Goal: Task Accomplishment & Management: Use online tool/utility

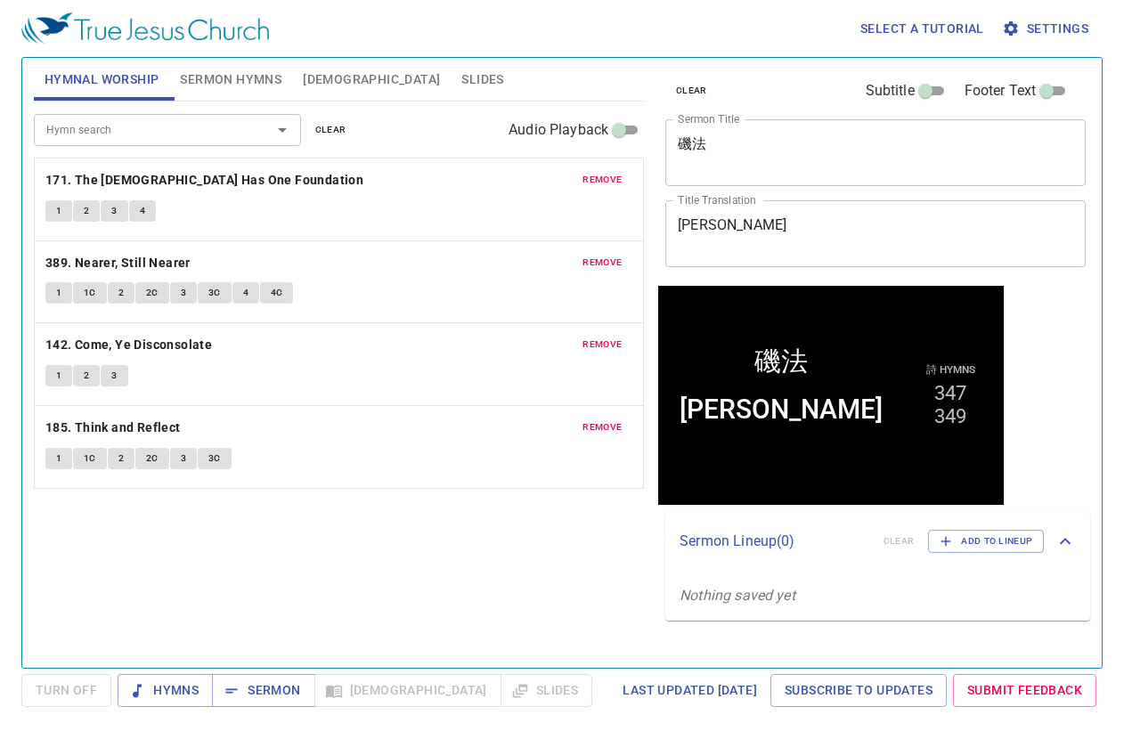
click at [330, 127] on span "clear" at bounding box center [330, 130] width 31 height 16
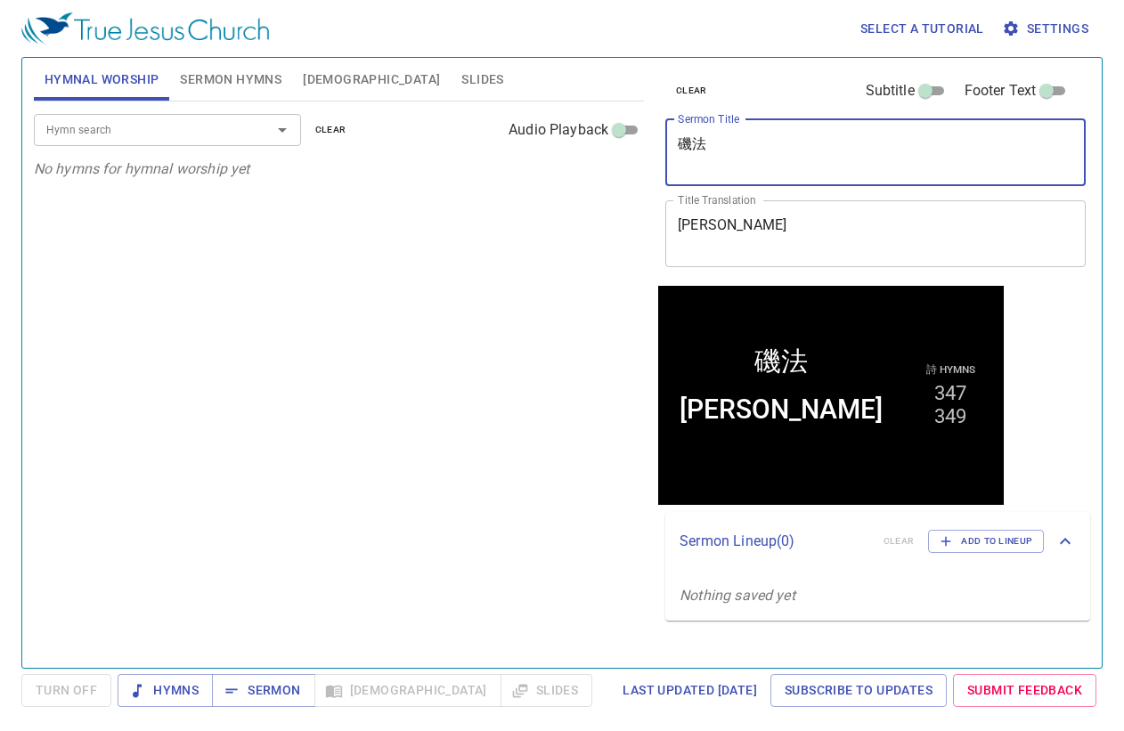
drag, startPoint x: 761, startPoint y: 151, endPoint x: 663, endPoint y: 141, distance: 99.3
click at [663, 141] on div "clear Subtitle Footer Text Sermon Title 磯法 x Sermon Title Title Translation Cep…" at bounding box center [874, 172] width 432 height 228
paste textarea "謹守安息聖日"
type textarea "謹守安息聖日"
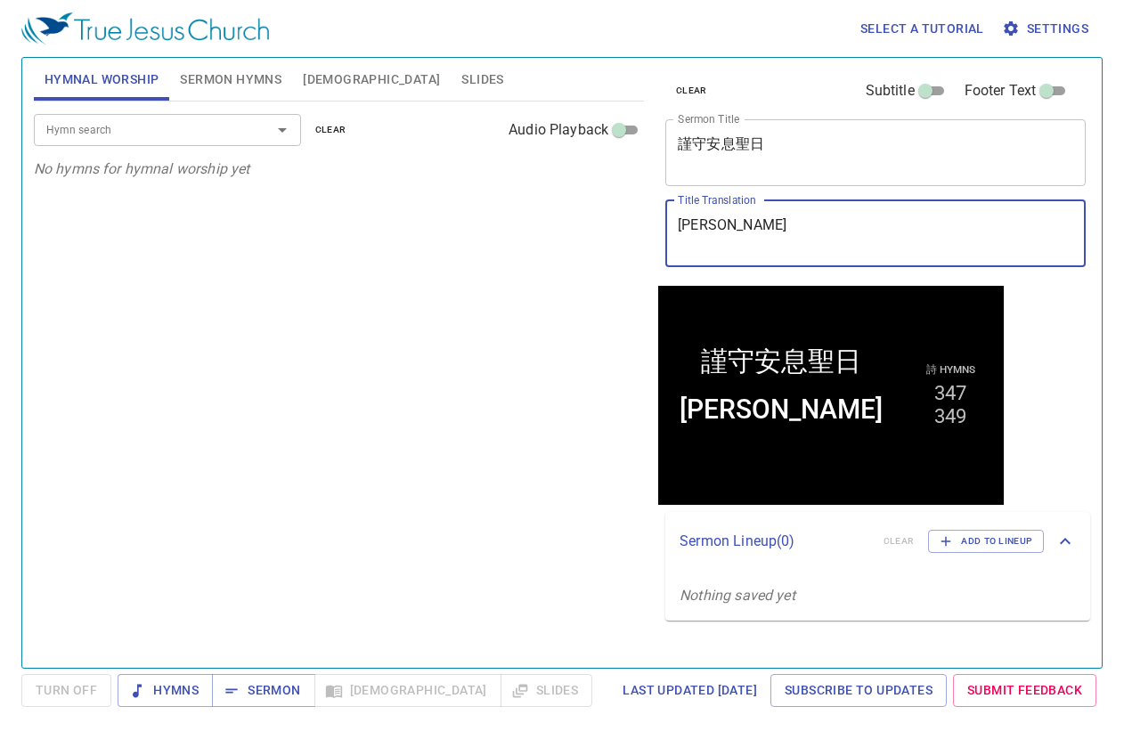
drag, startPoint x: 773, startPoint y: 223, endPoint x: 666, endPoint y: 222, distance: 106.9
click at [666, 222] on div "Cephas x Title Translation" at bounding box center [875, 233] width 420 height 67
type textarea "O"
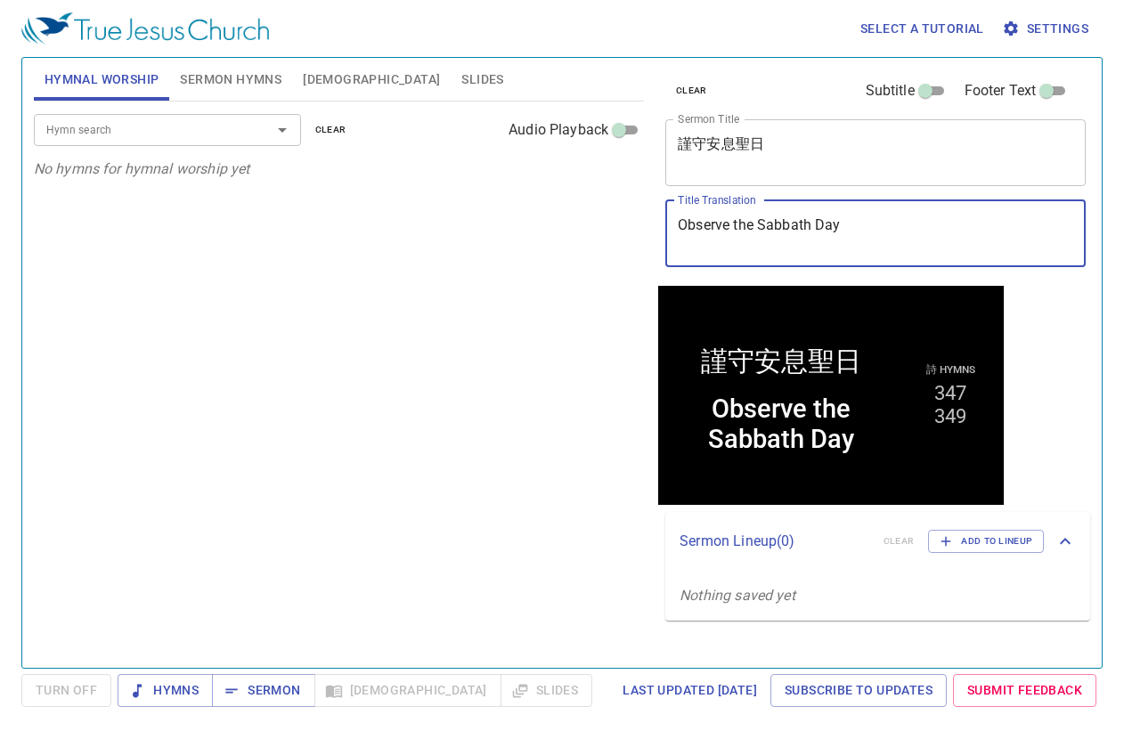
drag, startPoint x: 882, startPoint y: 229, endPoint x: 628, endPoint y: 226, distance: 253.8
click at [628, 226] on div "Hymnal Worship Sermon Hymns Bible Slides Hymn search Hymn search clear Audio Pl…" at bounding box center [562, 356] width 1070 height 610
type textarea "Observe the Sabbath Day"
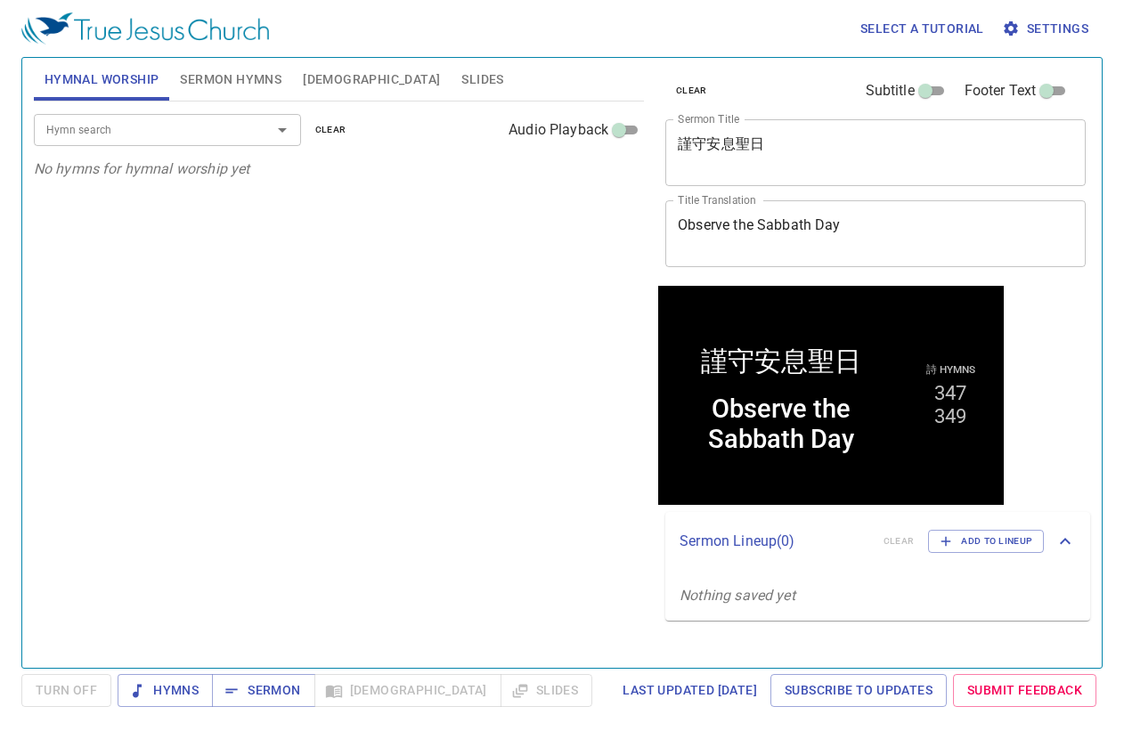
click at [802, 159] on textarea "謹守安息聖日" at bounding box center [875, 152] width 395 height 34
click at [232, 81] on span "Sermon Hymns" at bounding box center [231, 80] width 102 height 22
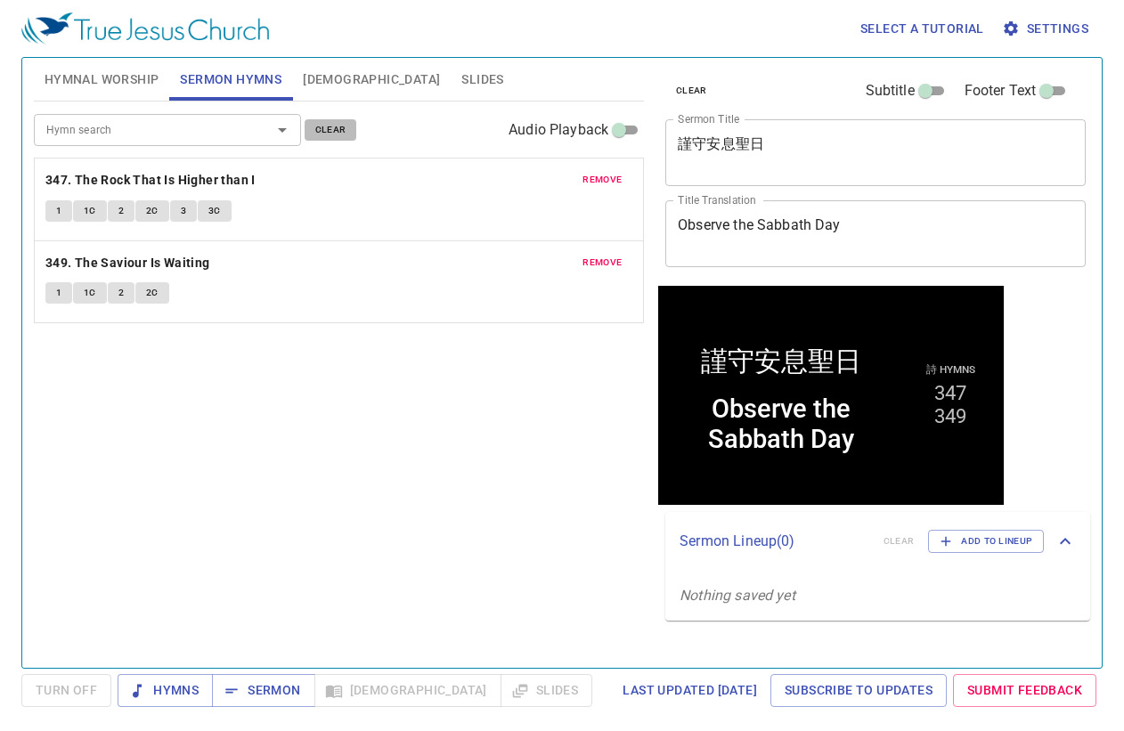
click at [338, 124] on span "clear" at bounding box center [330, 130] width 31 height 16
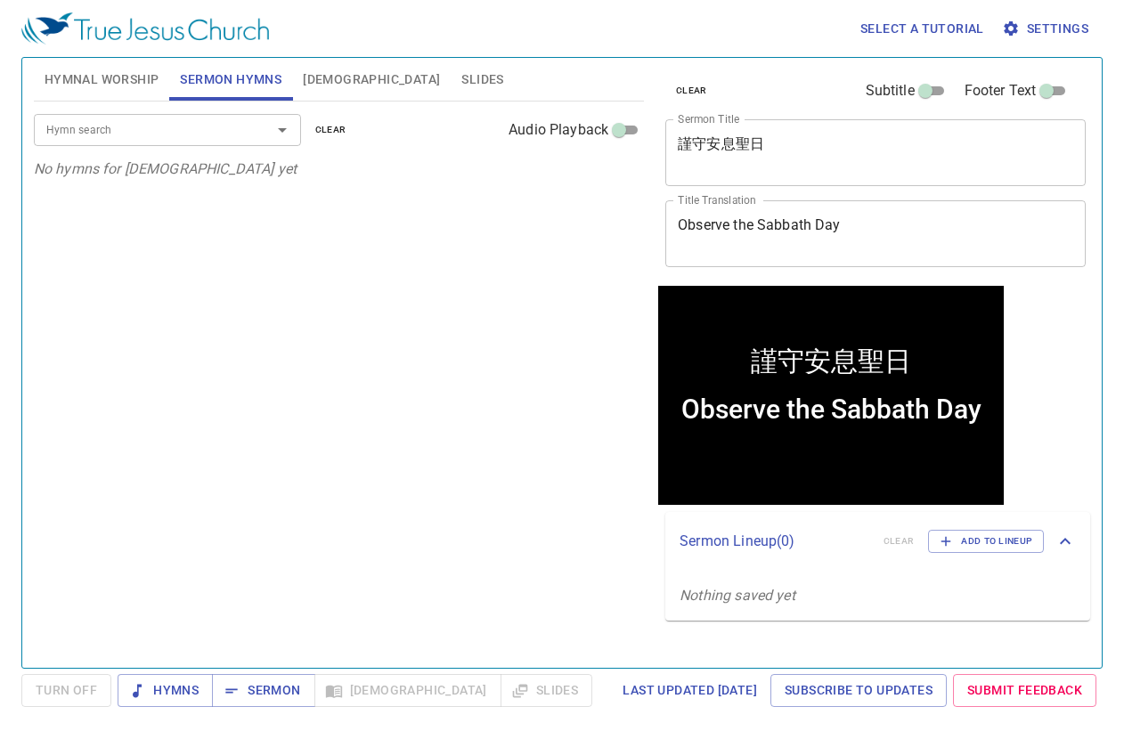
click at [237, 138] on input "Hymn search" at bounding box center [141, 129] width 204 height 20
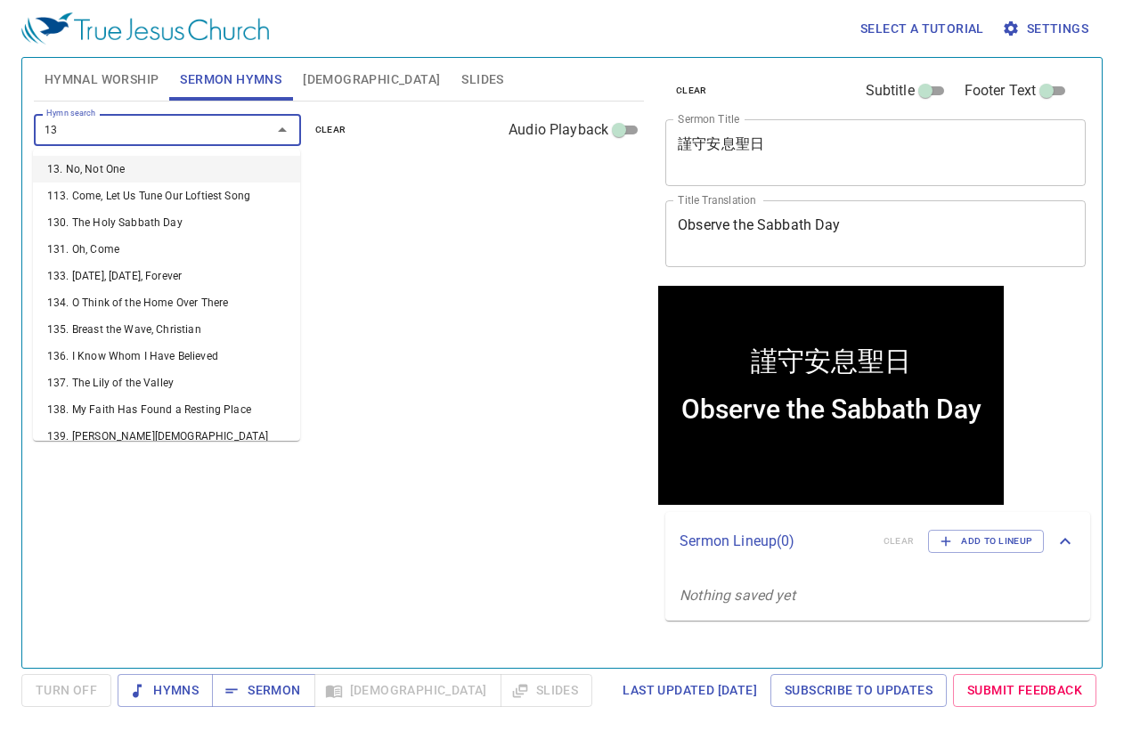
type input "130"
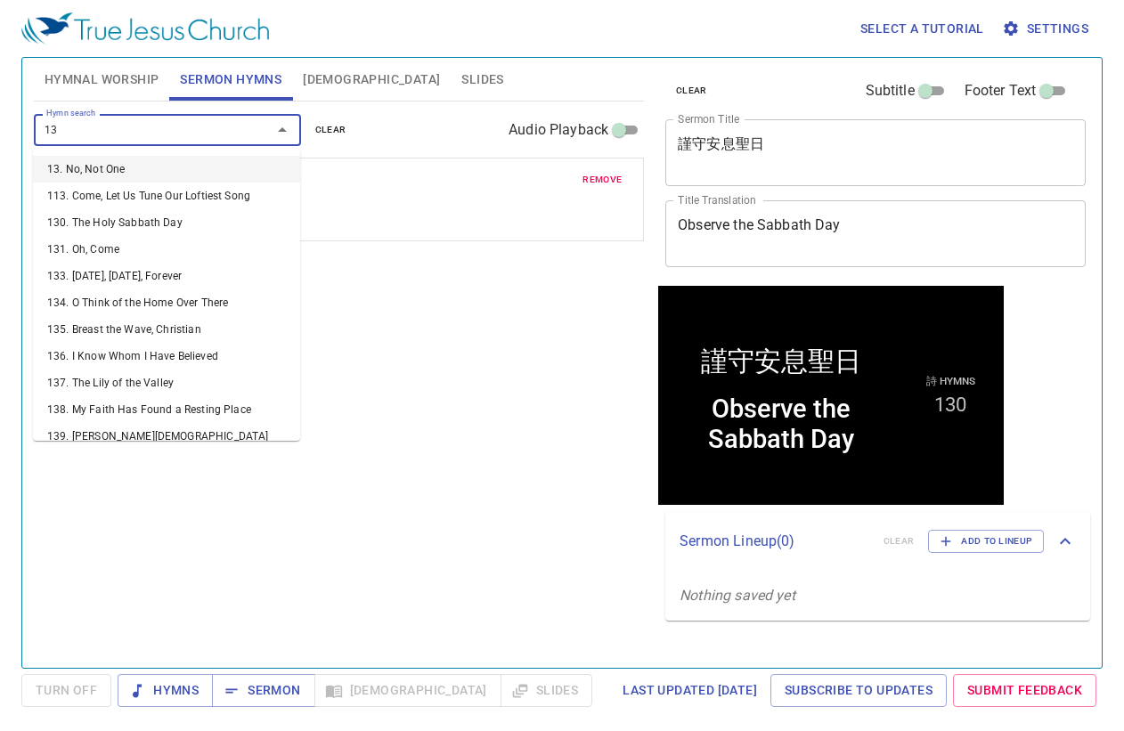
type input "131"
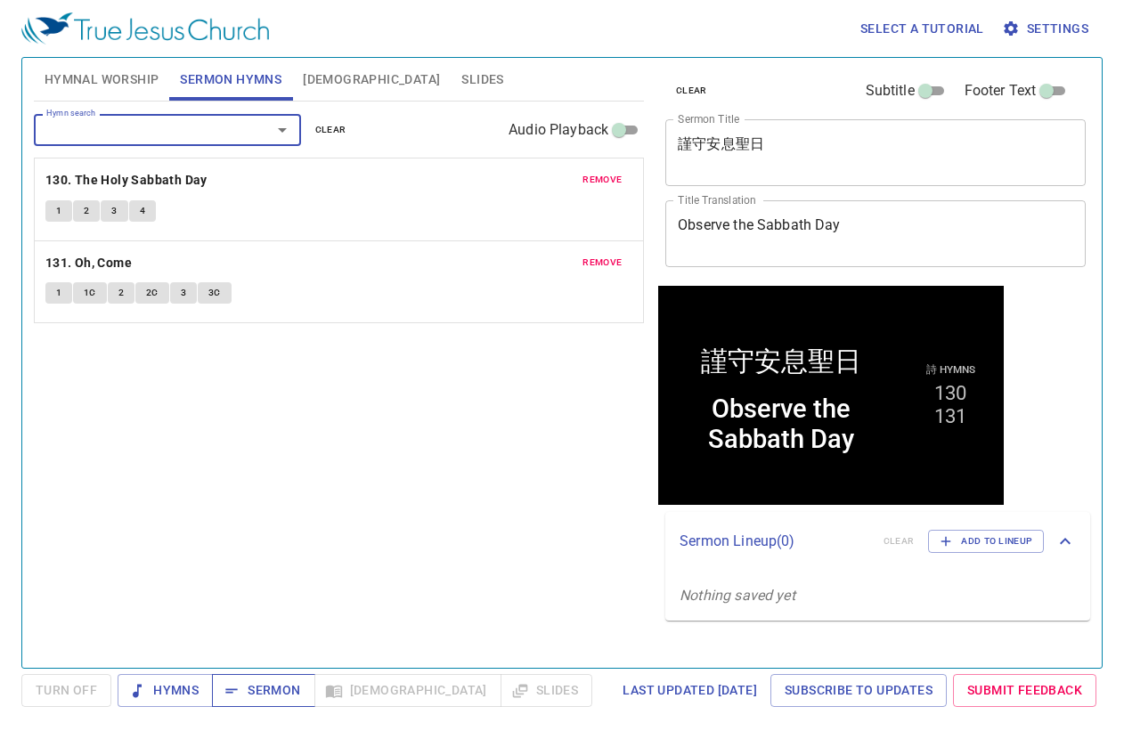
click at [265, 694] on span "Sermon" at bounding box center [263, 691] width 74 height 22
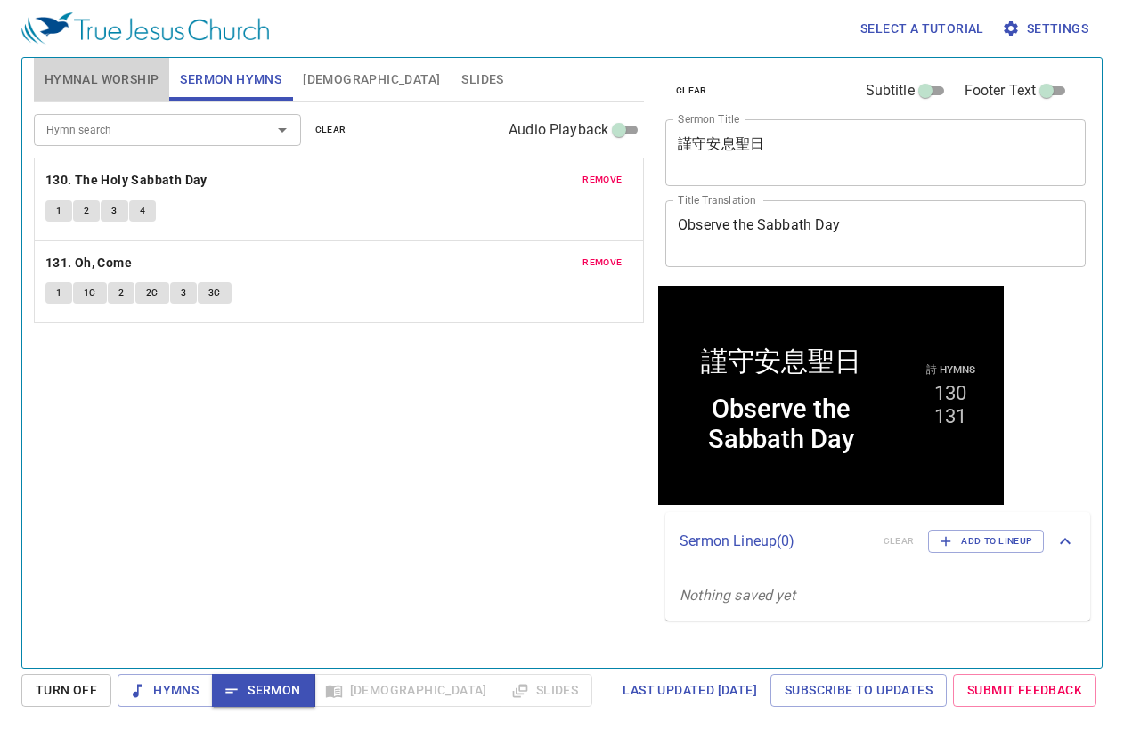
drag, startPoint x: 140, startPoint y: 84, endPoint x: 113, endPoint y: 134, distance: 56.6
click at [139, 84] on span "Hymnal Worship" at bounding box center [102, 80] width 115 height 22
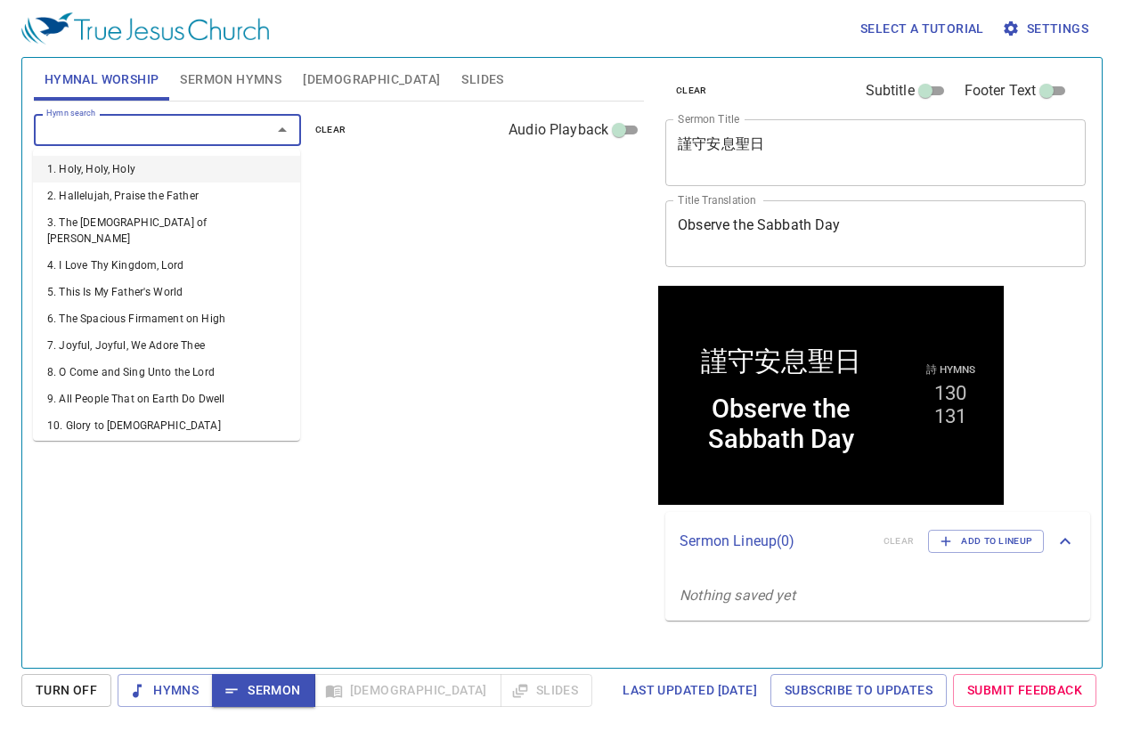
click at [113, 134] on input "Hymn search" at bounding box center [141, 129] width 204 height 20
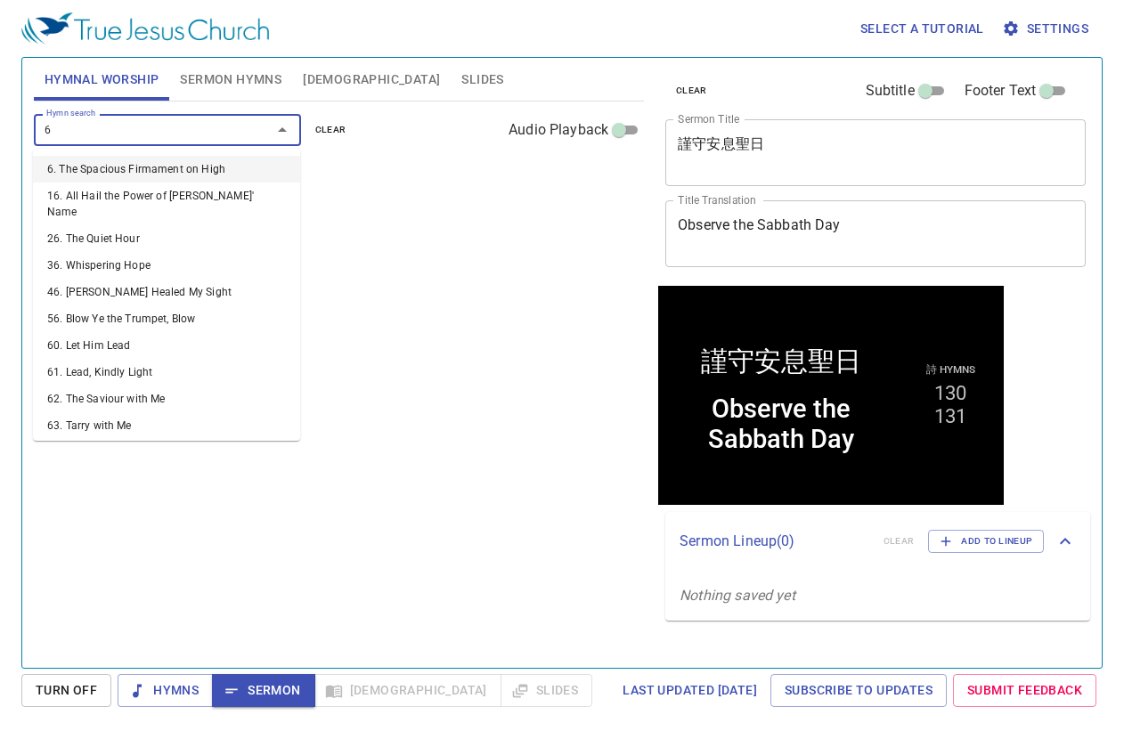
type input "66"
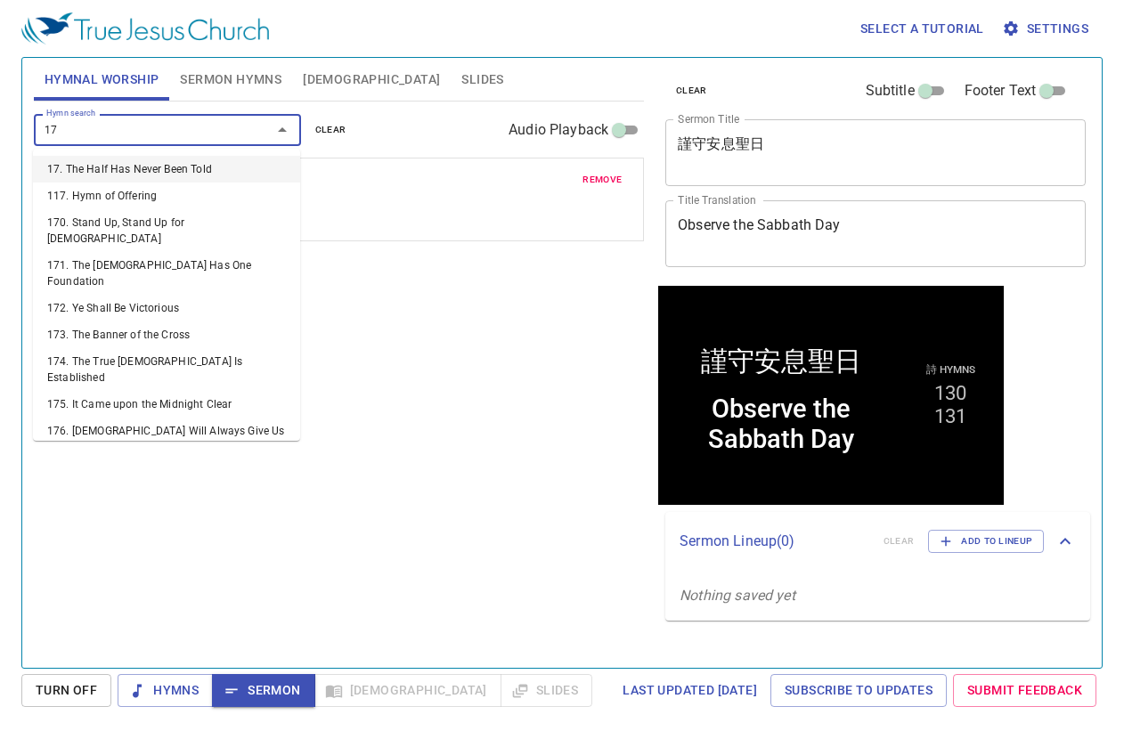
type input "179"
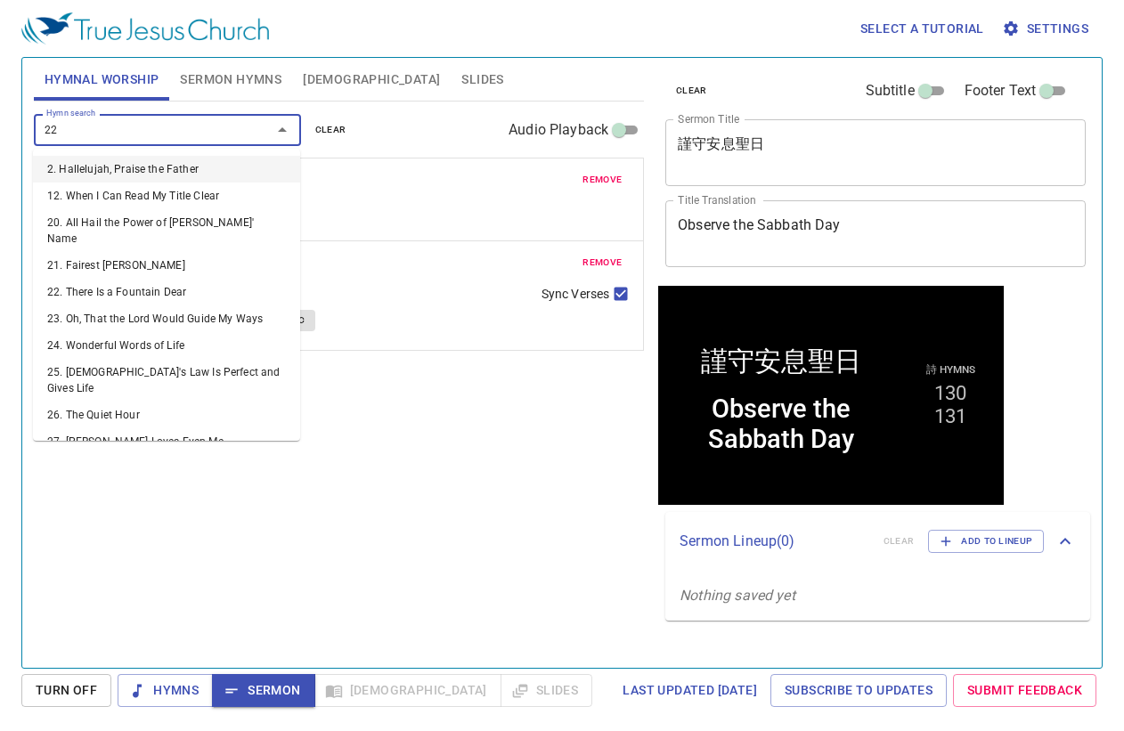
type input "220"
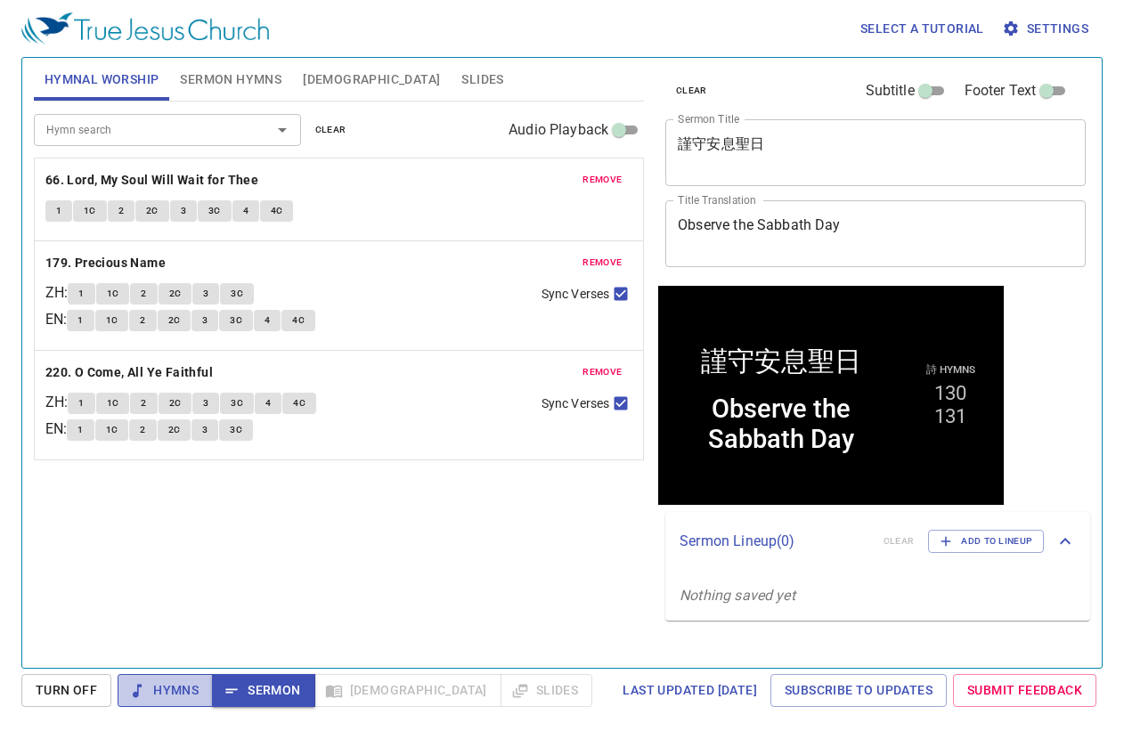
click at [151, 683] on span "Hymns" at bounding box center [165, 691] width 67 height 22
drag, startPoint x: 187, startPoint y: 183, endPoint x: 240, endPoint y: 154, distance: 59.8
click at [187, 183] on b "66. Lord, My Soul Will Wait for Thee" at bounding box center [151, 180] width 213 height 22
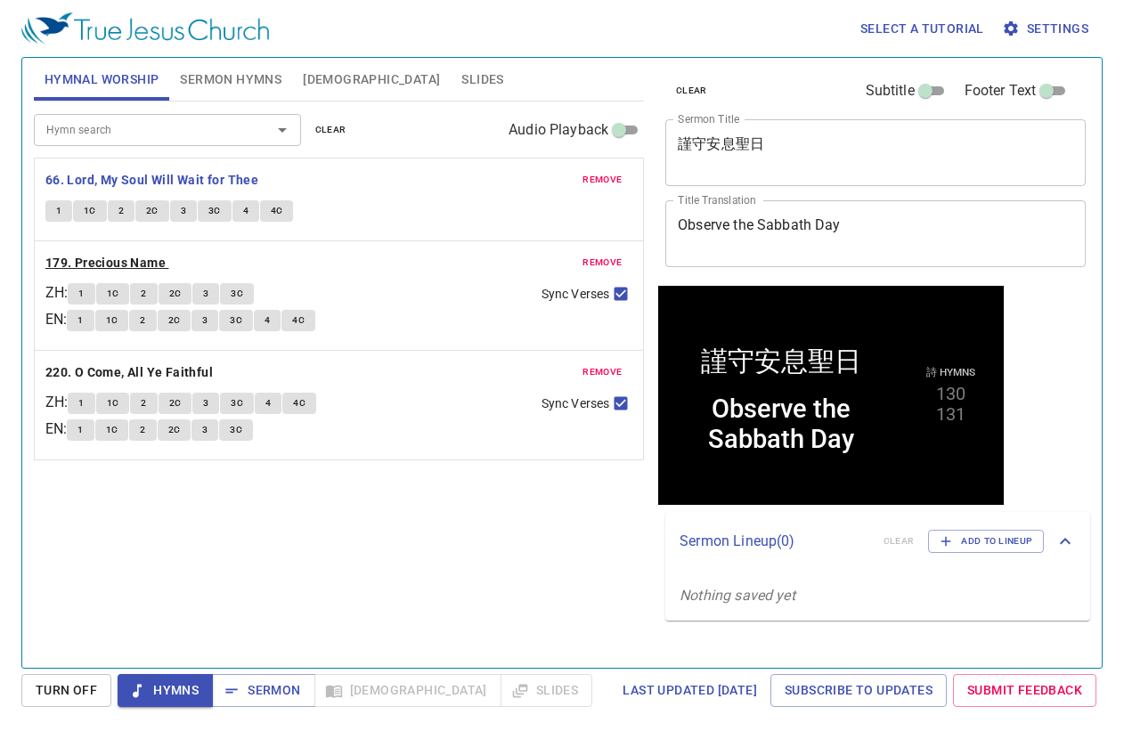
click at [90, 260] on b "179. Precious Name" at bounding box center [105, 263] width 120 height 22
click at [125, 373] on b "220. O Come, All Ye Faithful" at bounding box center [128, 373] width 167 height 22
click at [268, 696] on span "Sermon" at bounding box center [263, 691] width 74 height 22
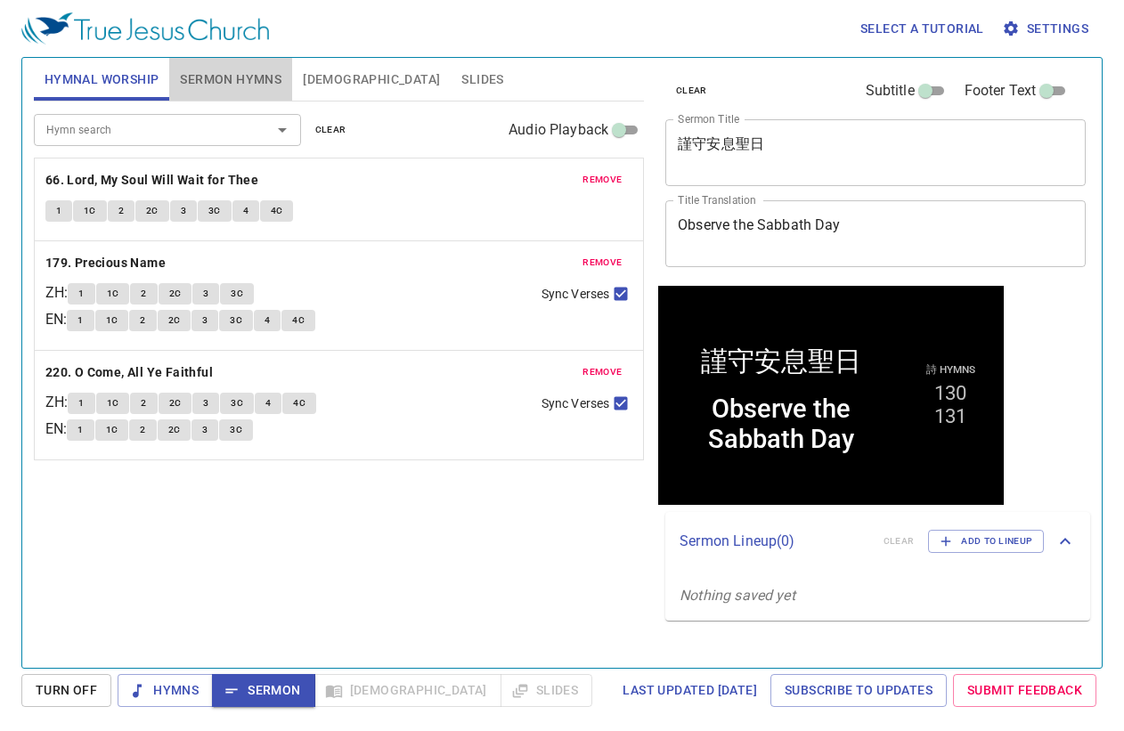
click at [208, 76] on span "Sermon Hymns" at bounding box center [231, 80] width 102 height 22
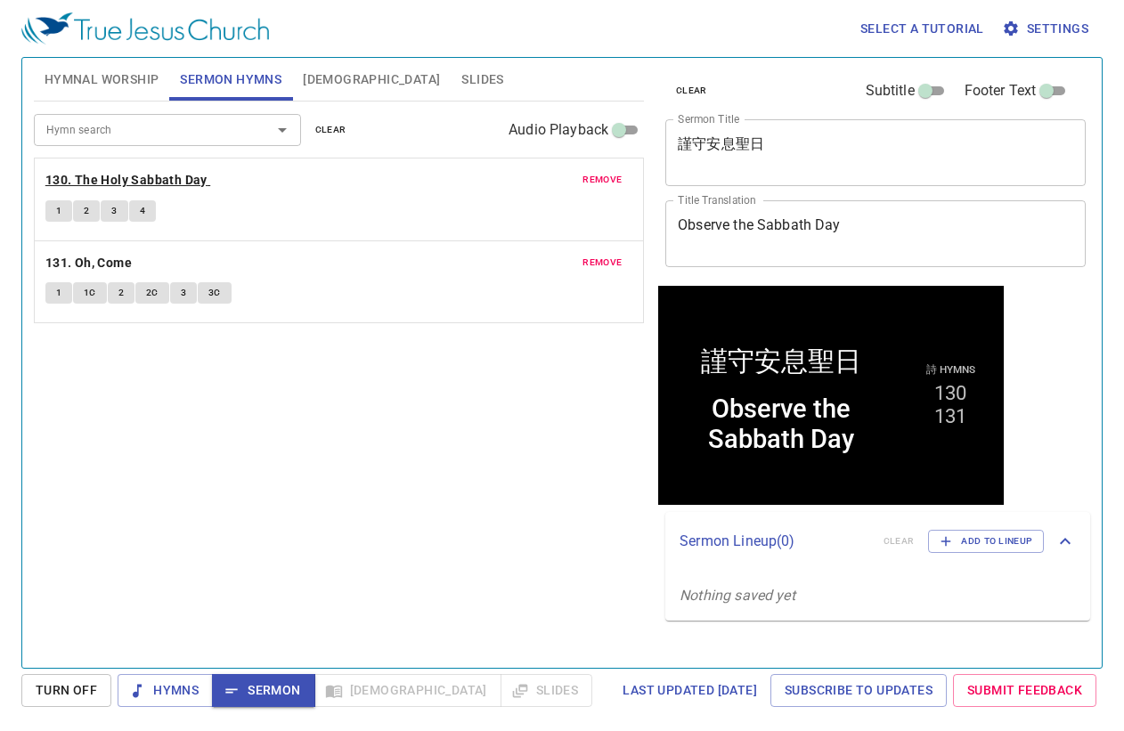
click at [166, 179] on b "130. The Holy Sabbath Day" at bounding box center [126, 180] width 162 height 22
click at [258, 686] on span "Sermon" at bounding box center [263, 691] width 74 height 22
click at [461, 88] on span "Slides" at bounding box center [482, 80] width 42 height 22
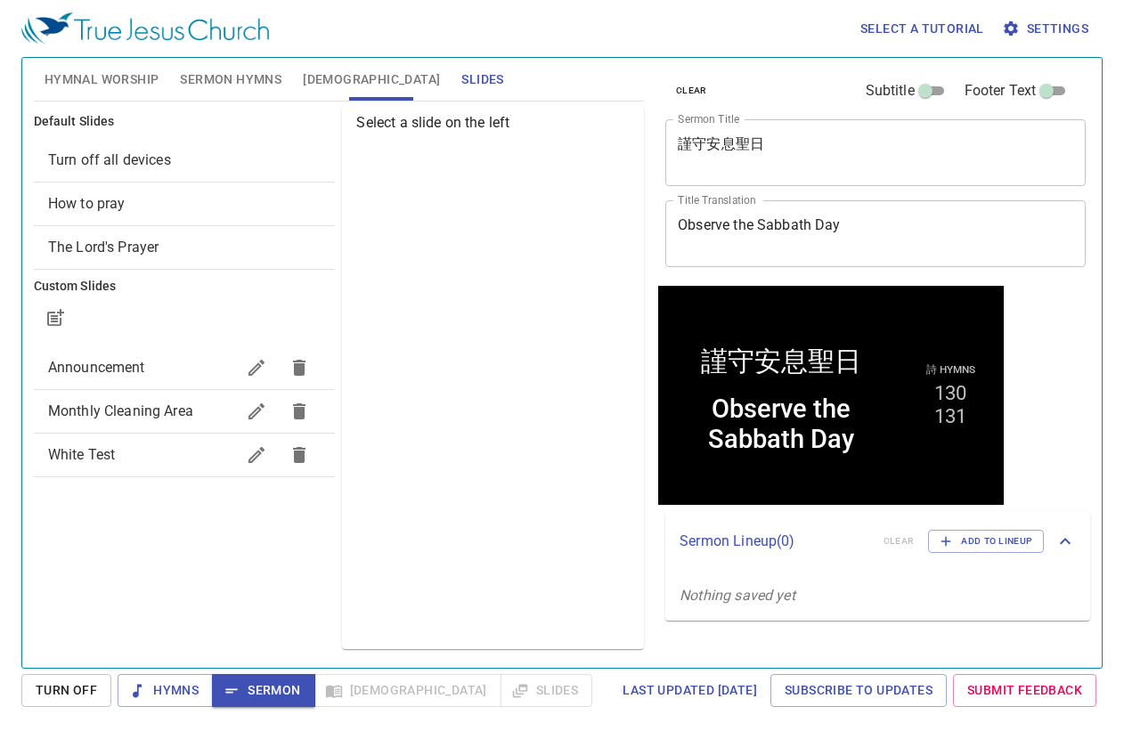
click at [243, 213] on div "How to pray" at bounding box center [185, 204] width 302 height 43
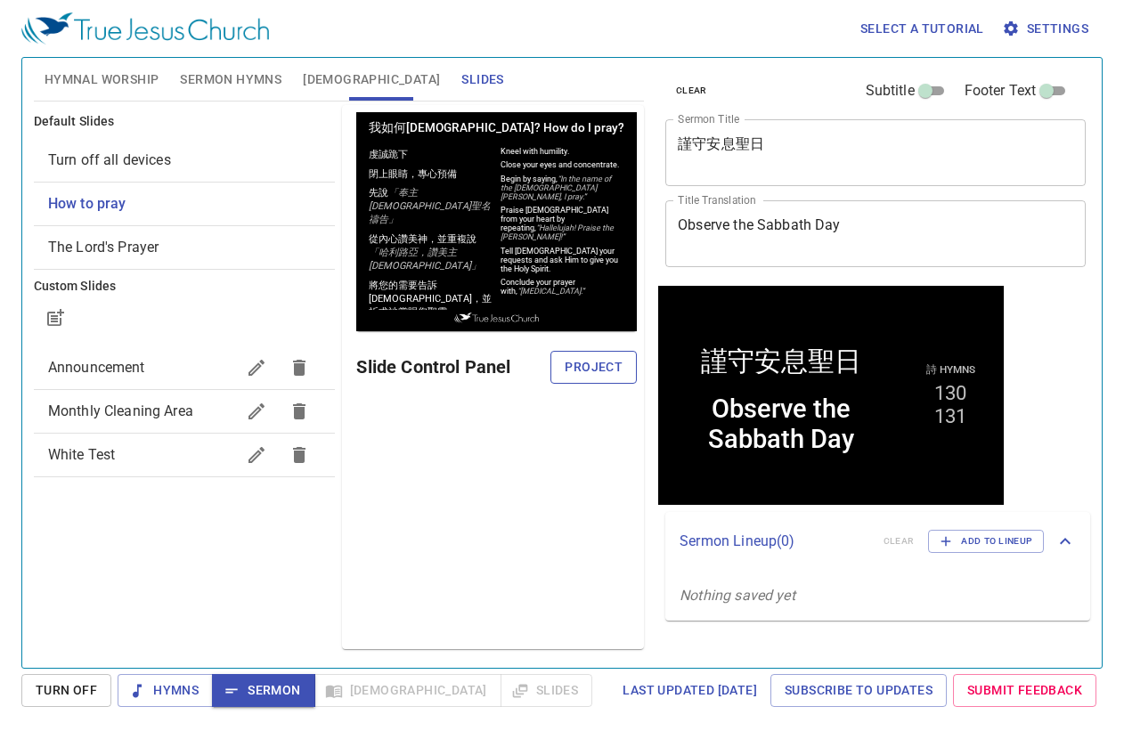
click at [579, 361] on span "Project" at bounding box center [594, 367] width 58 height 22
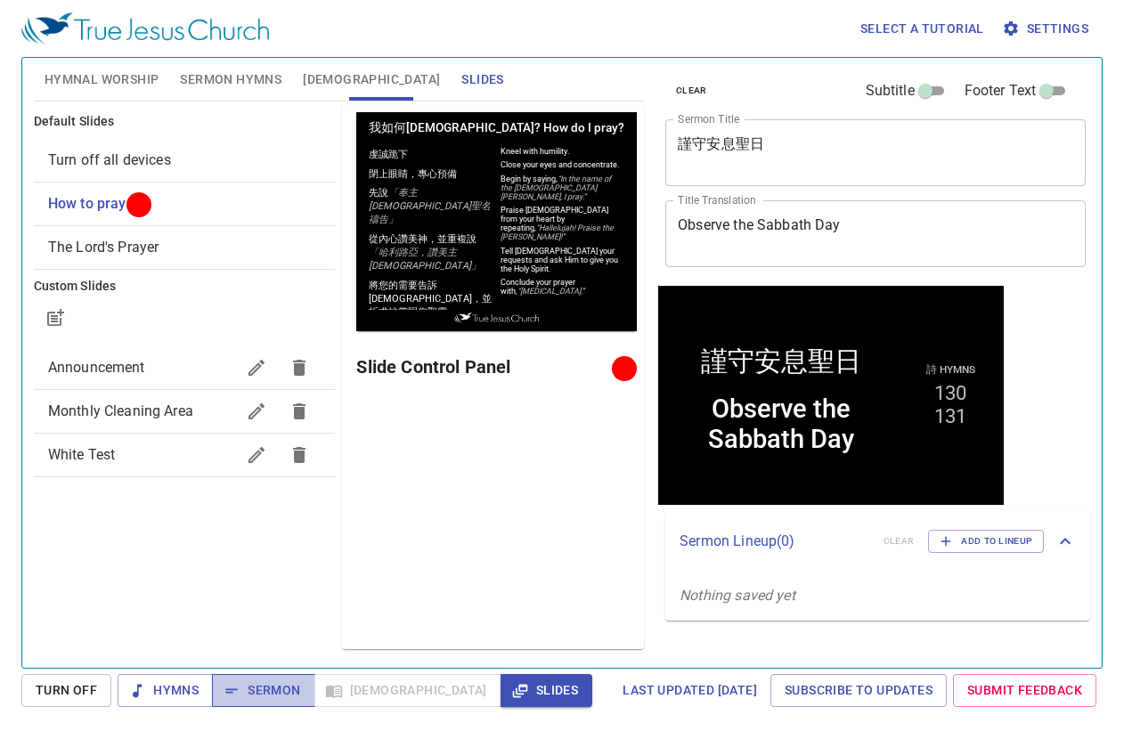
click at [268, 684] on span "Sermon" at bounding box center [263, 691] width 74 height 22
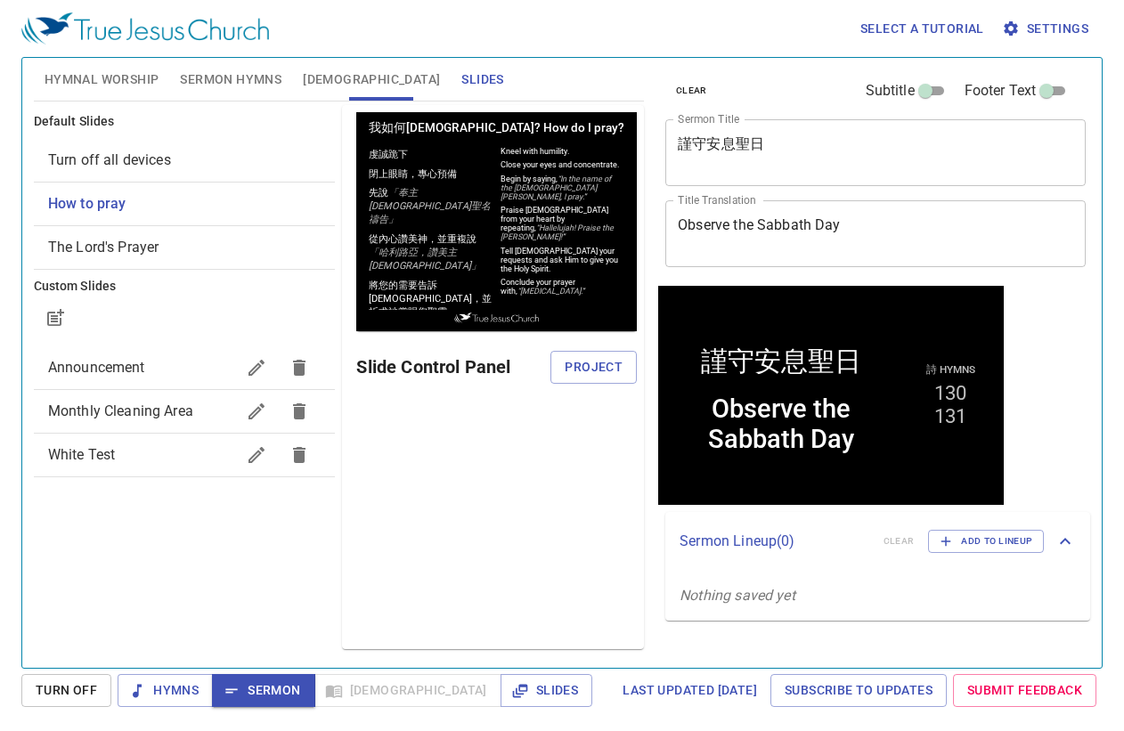
click at [324, 72] on span "[DEMOGRAPHIC_DATA]" at bounding box center [371, 80] width 137 height 22
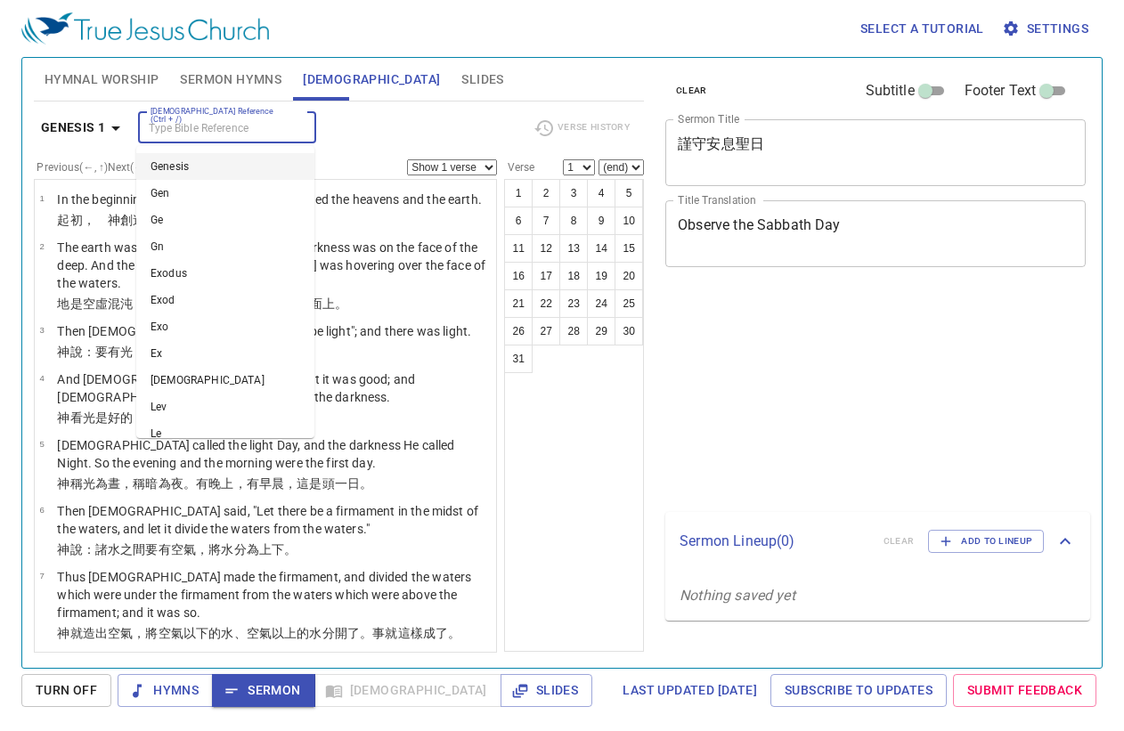
click at [262, 129] on input "[DEMOGRAPHIC_DATA] Reference (Ctrl + /)" at bounding box center [212, 128] width 138 height 20
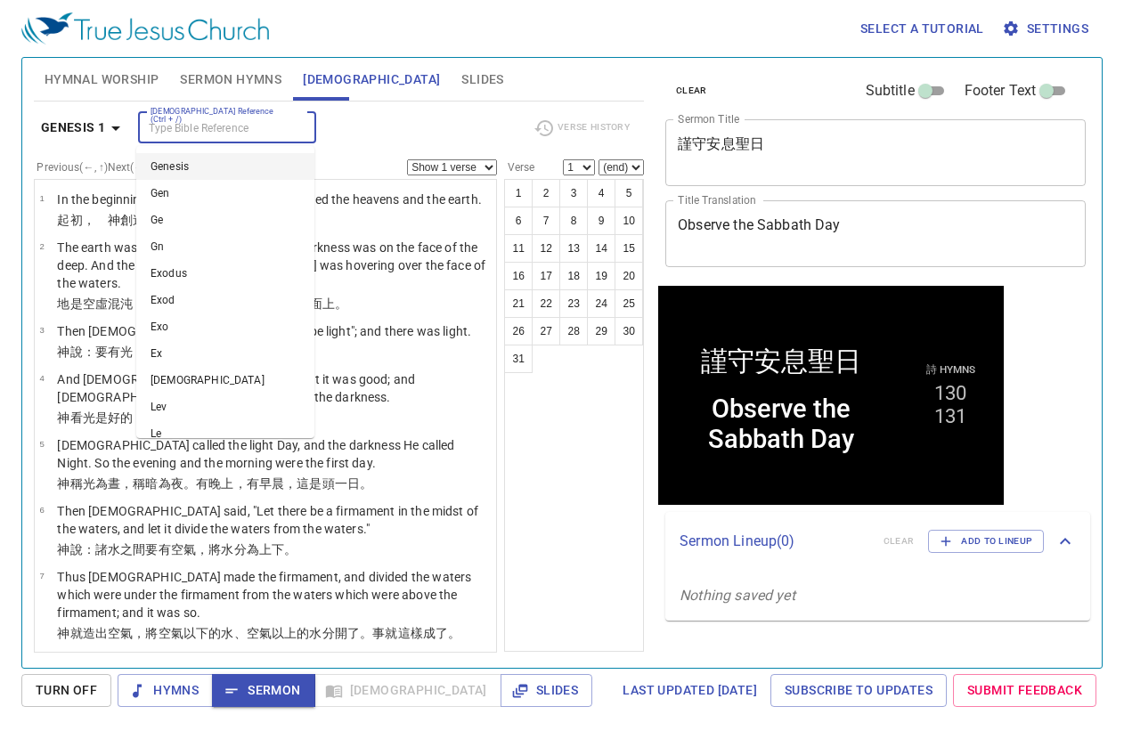
click at [285, 126] on div at bounding box center [296, 128] width 23 height 25
click at [468, 32] on div "Select a tutorial Settings" at bounding box center [558, 28] width 1074 height 57
type input "gen 2 1"
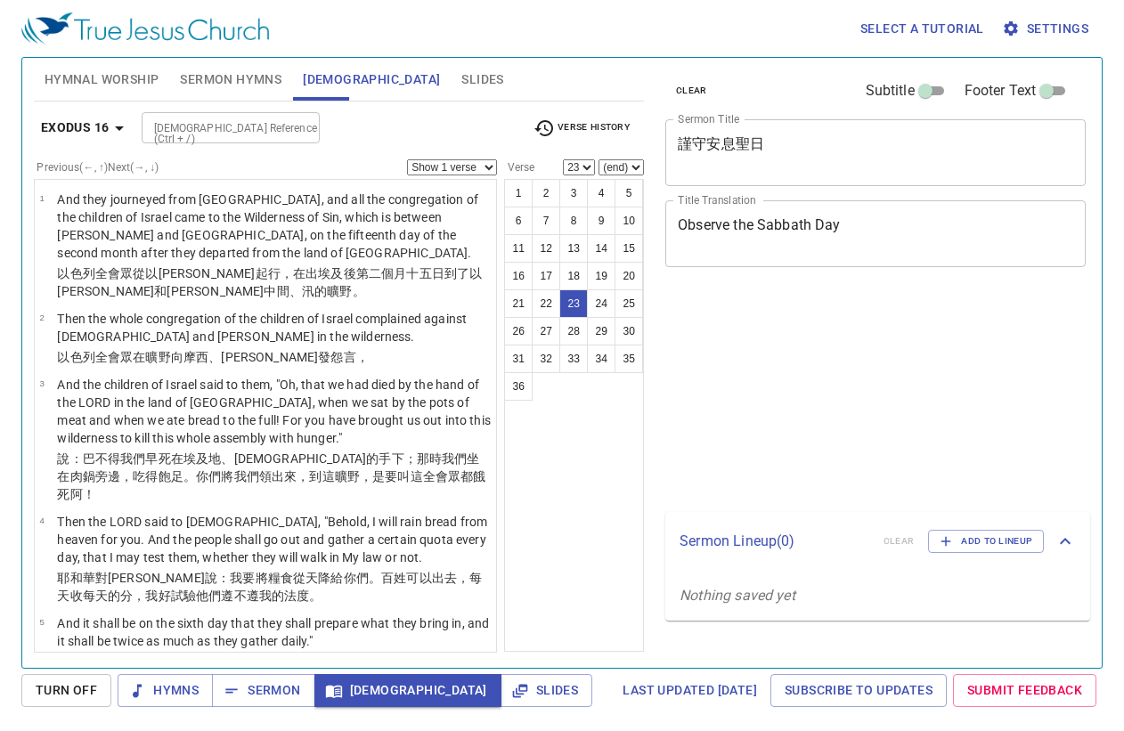
select select "23"
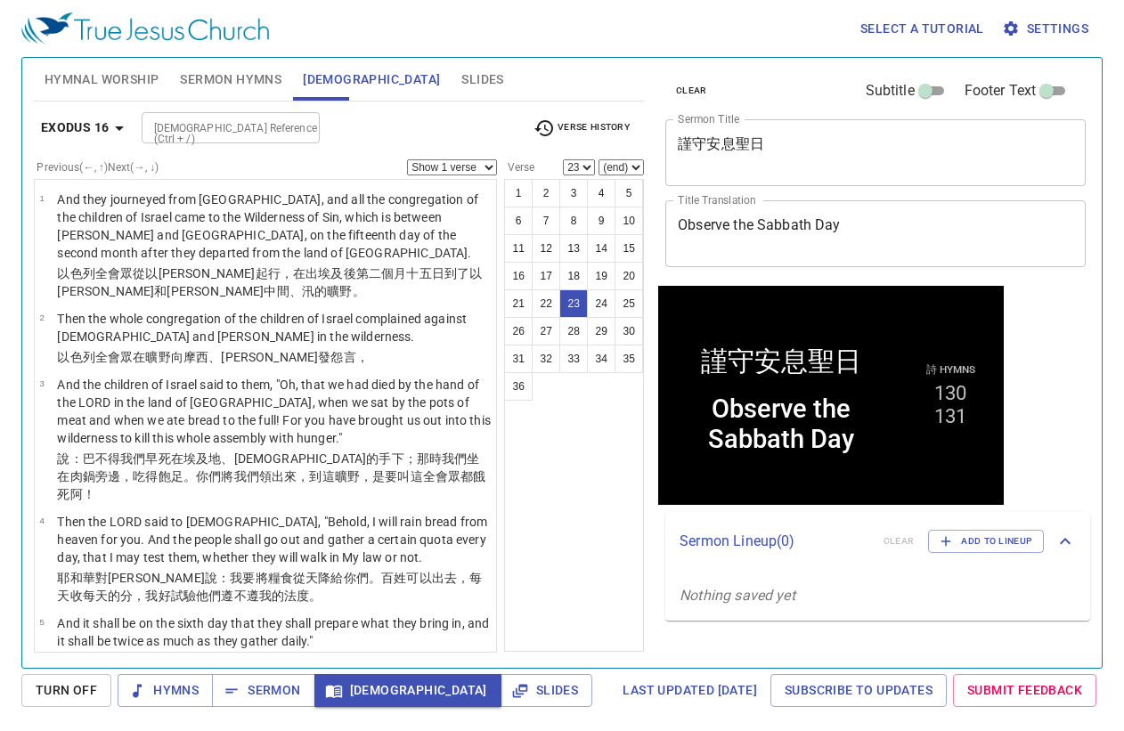
scroll to position [1744, 0]
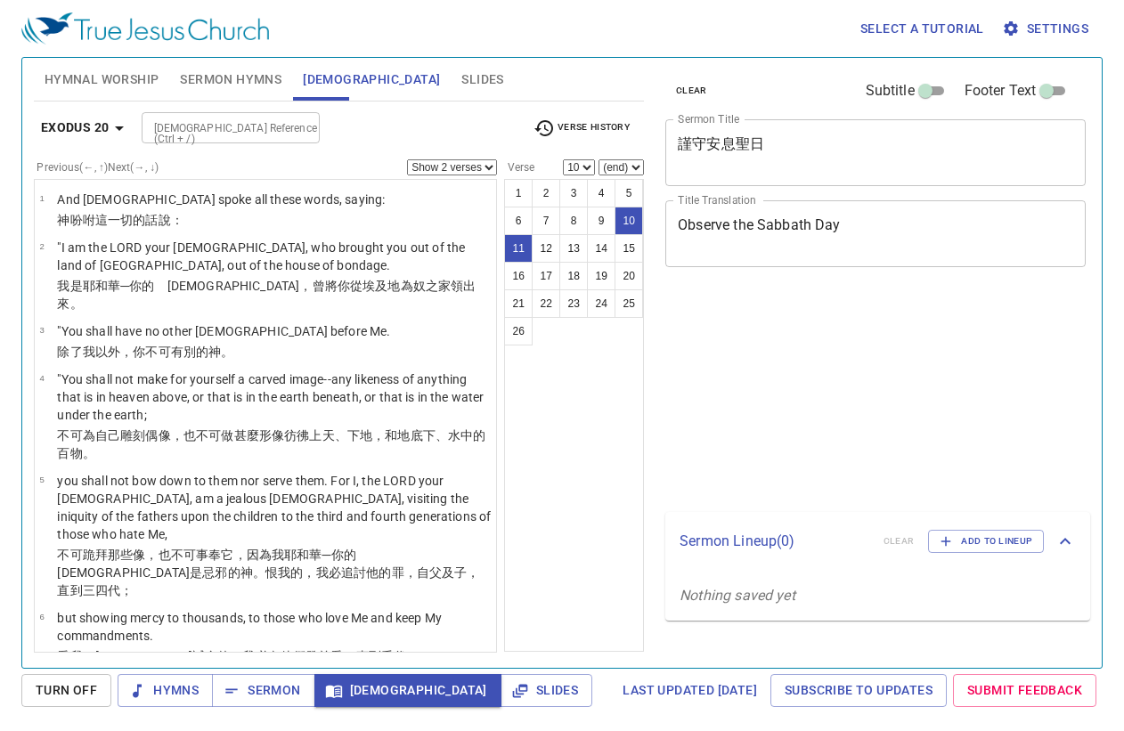
select select "2"
select select "10"
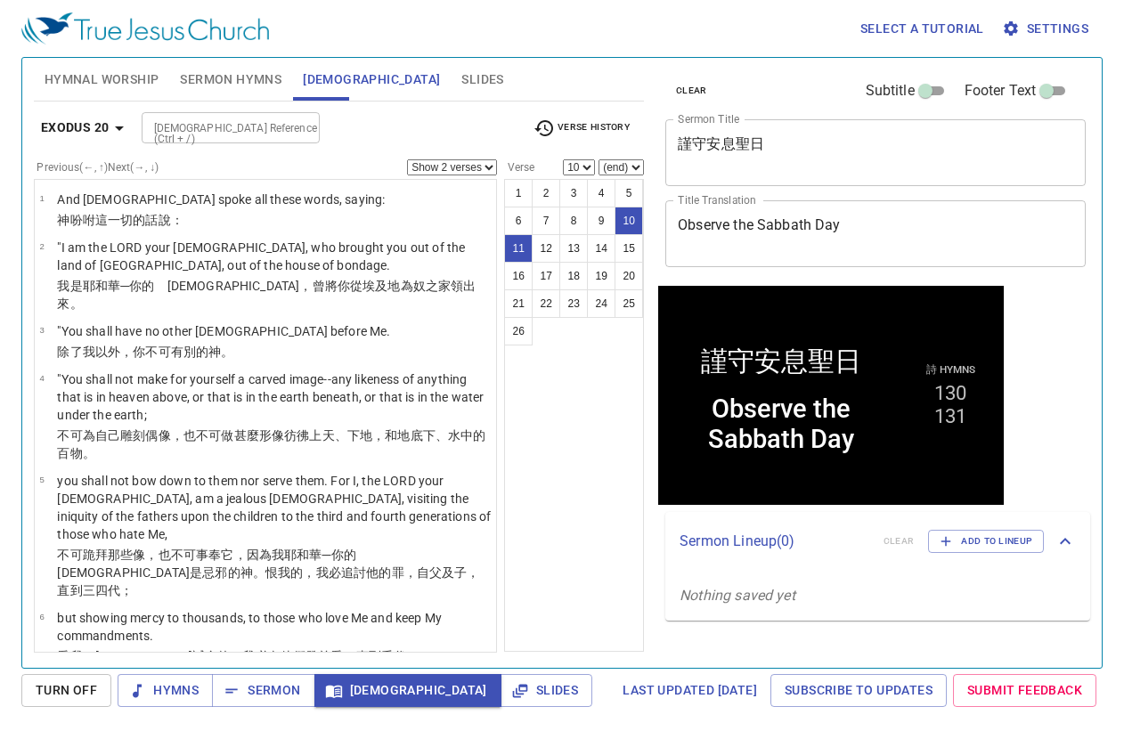
scroll to position [487, 0]
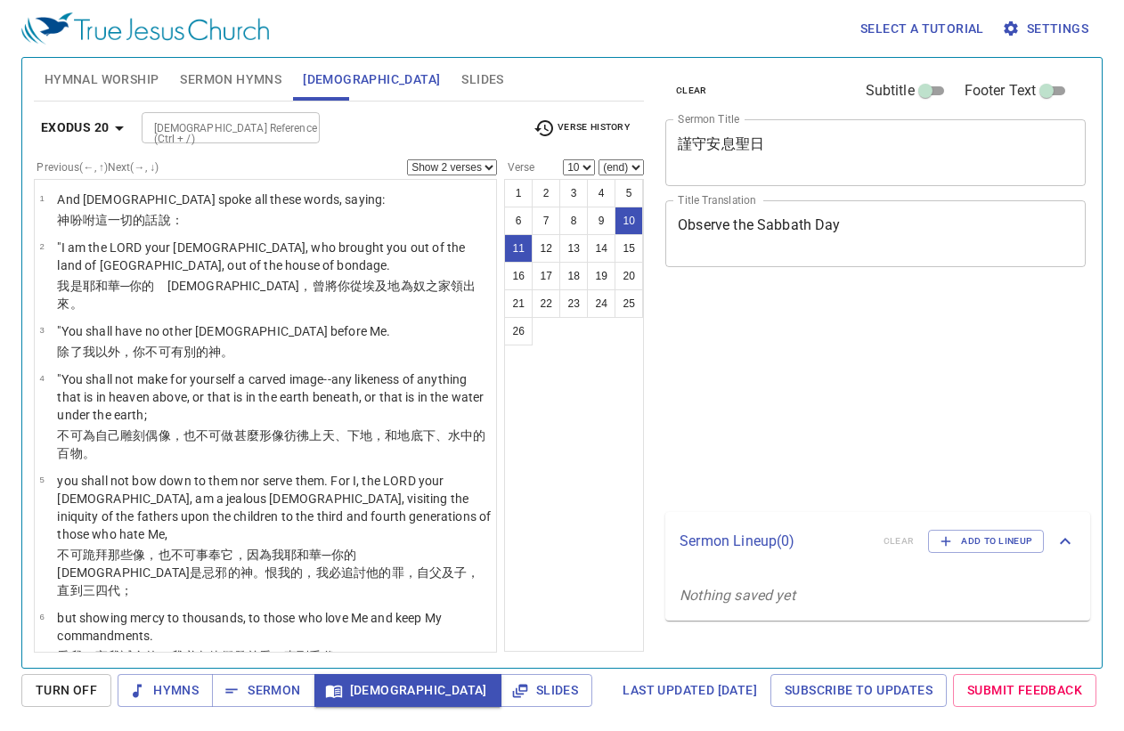
select select "2"
select select "10"
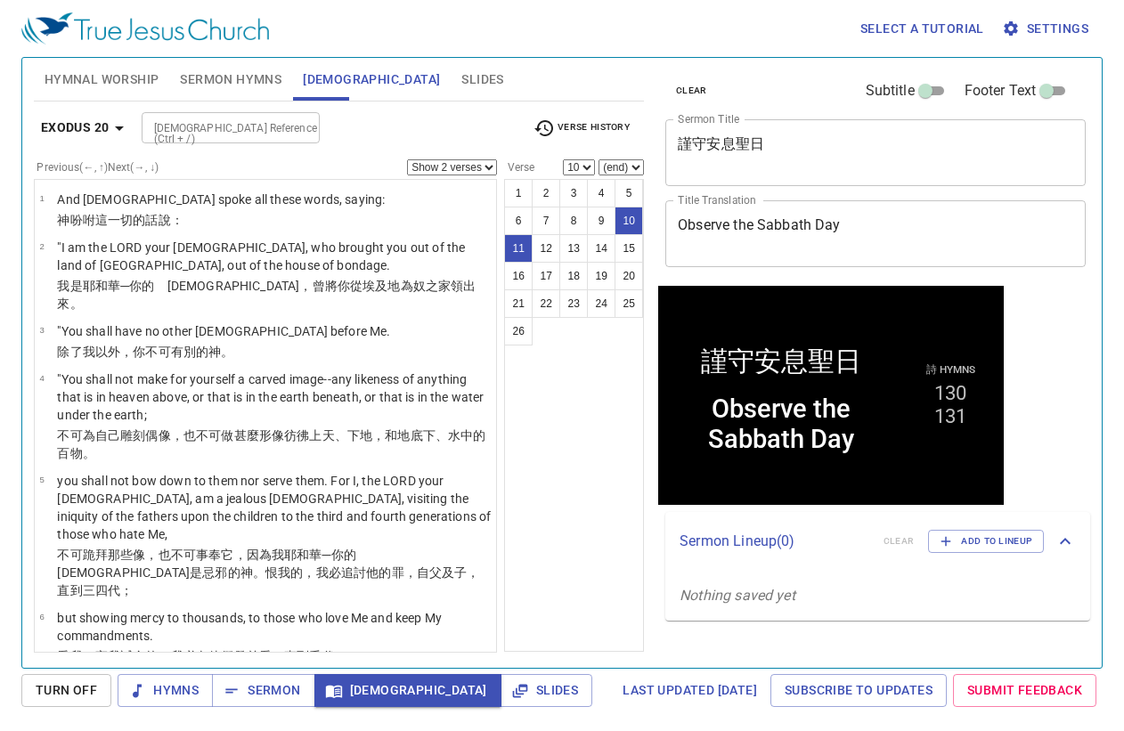
scroll to position [487, 0]
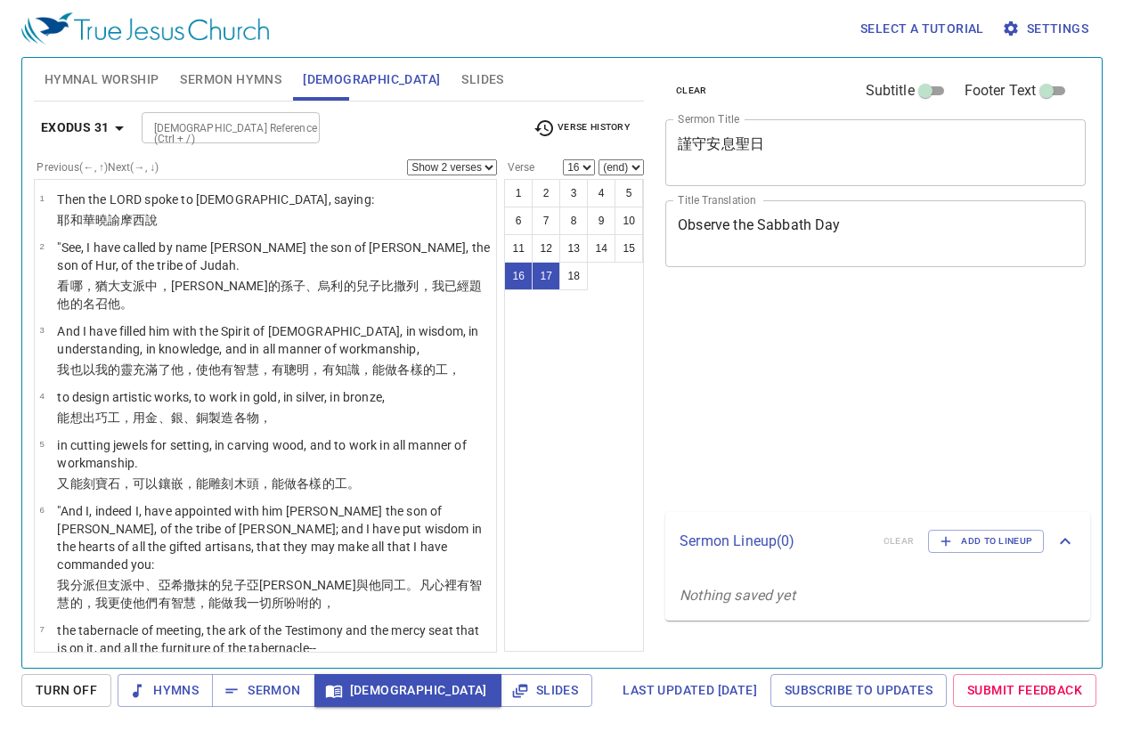
select select "2"
select select "16"
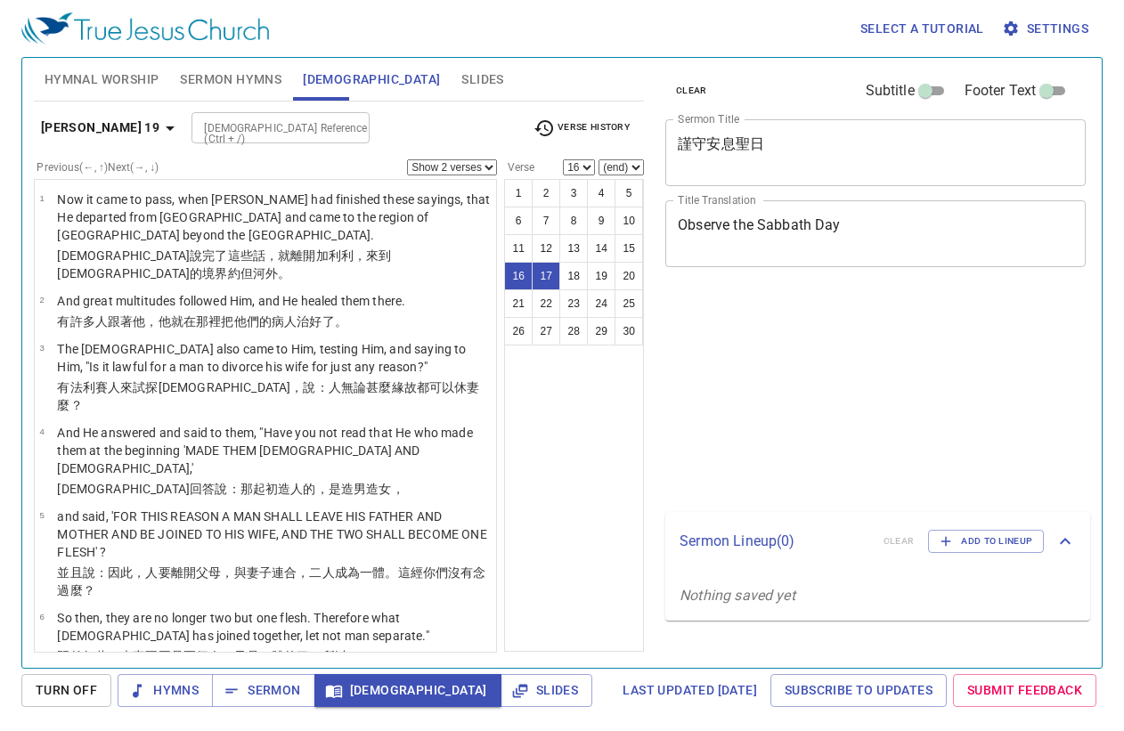
select select "2"
select select "16"
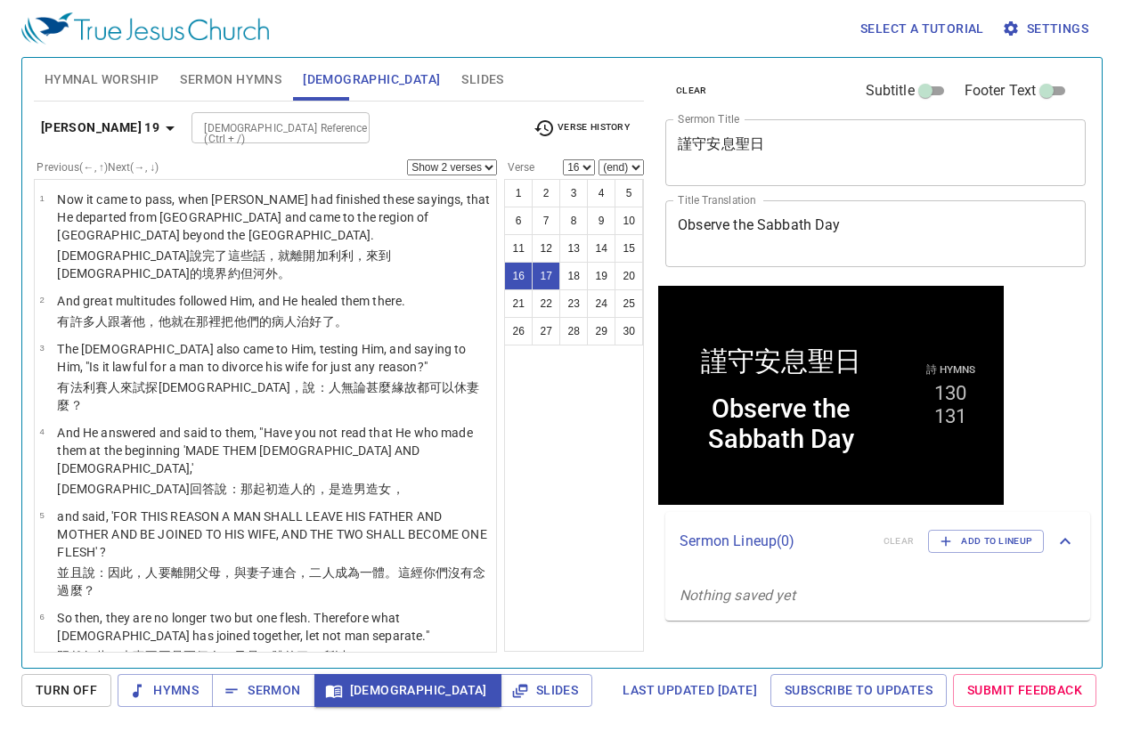
scroll to position [1125, 0]
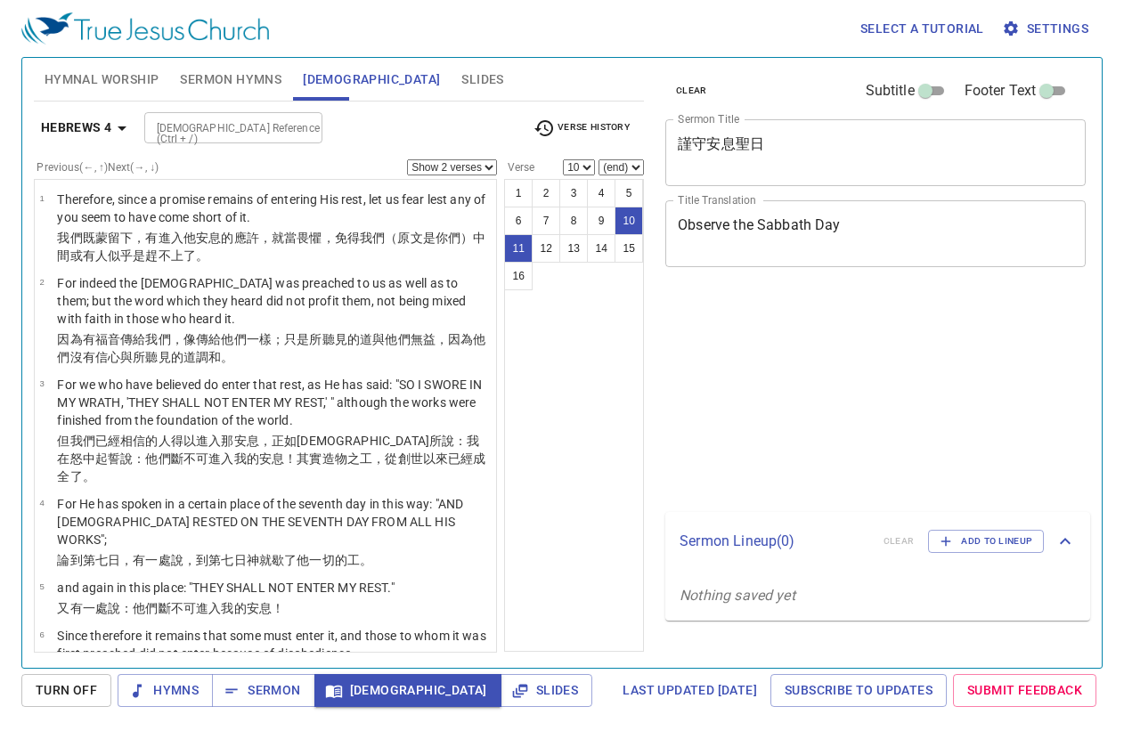
select select "2"
select select "10"
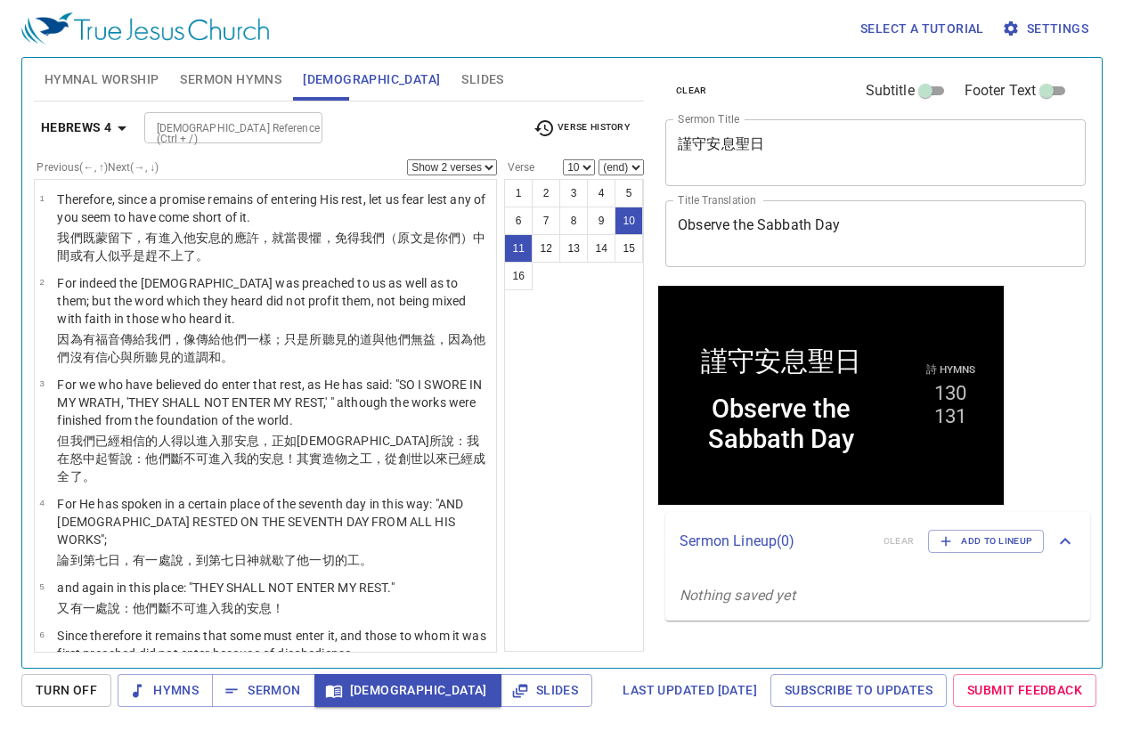
scroll to position [428, 0]
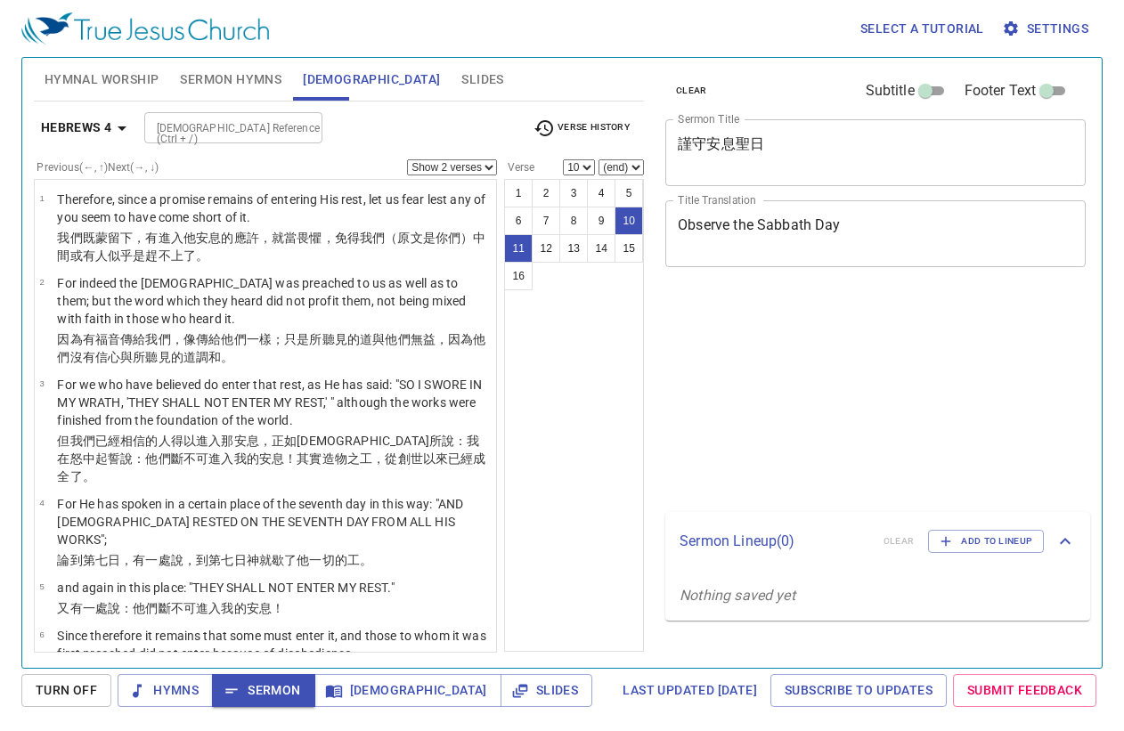
select select "2"
select select "10"
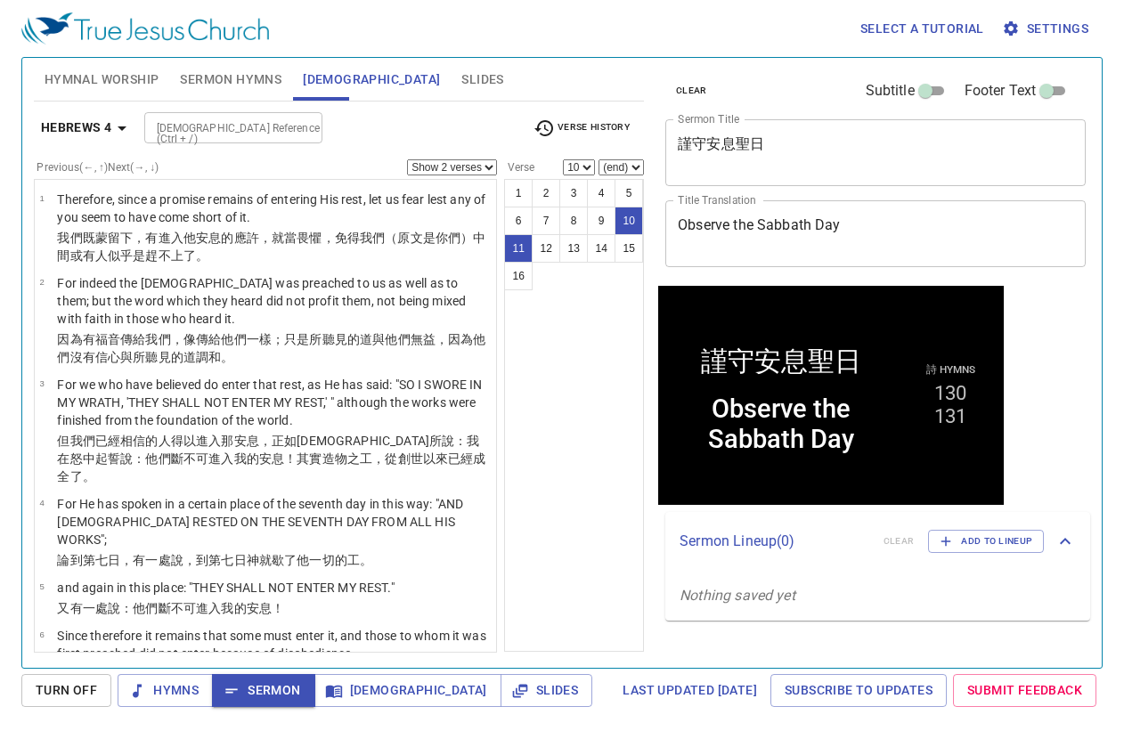
scroll to position [428, 0]
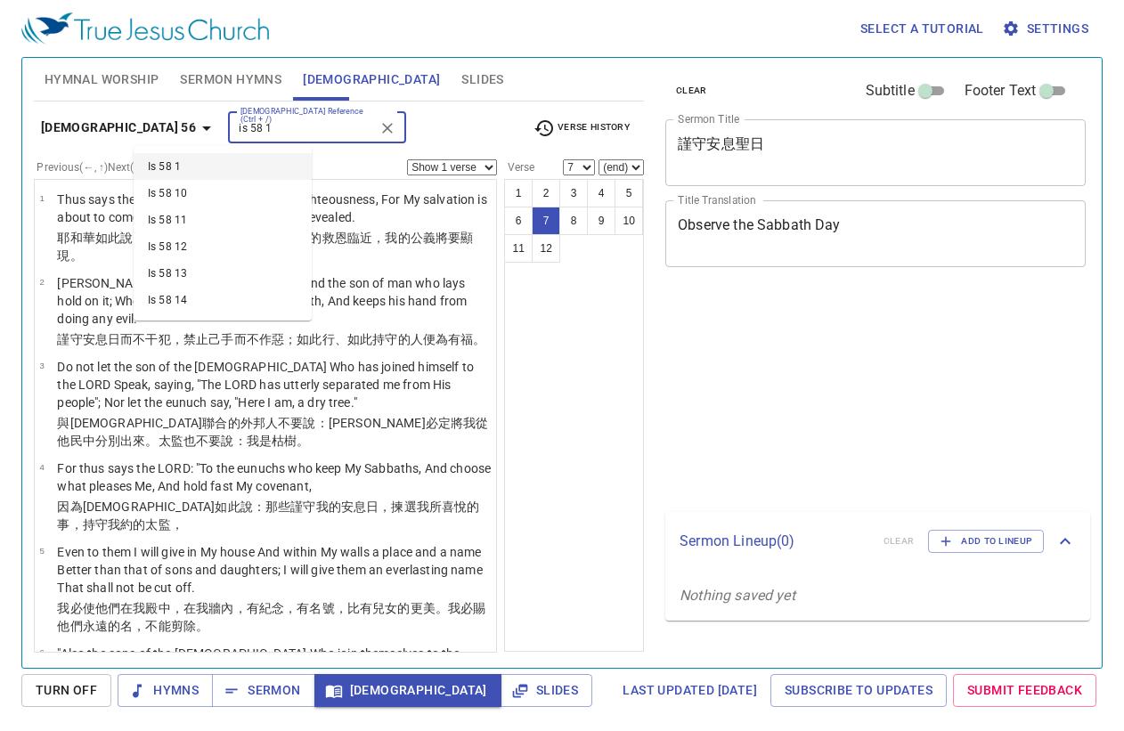
select select "7"
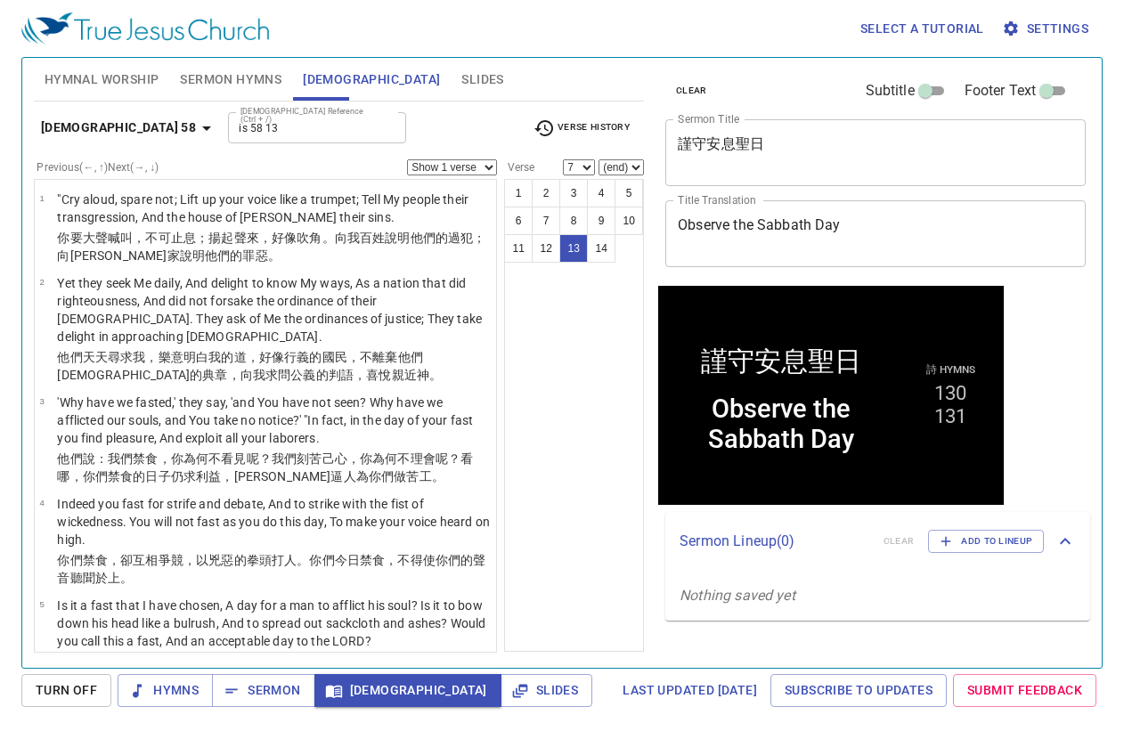
type input "Is 58 13"
select select "13"
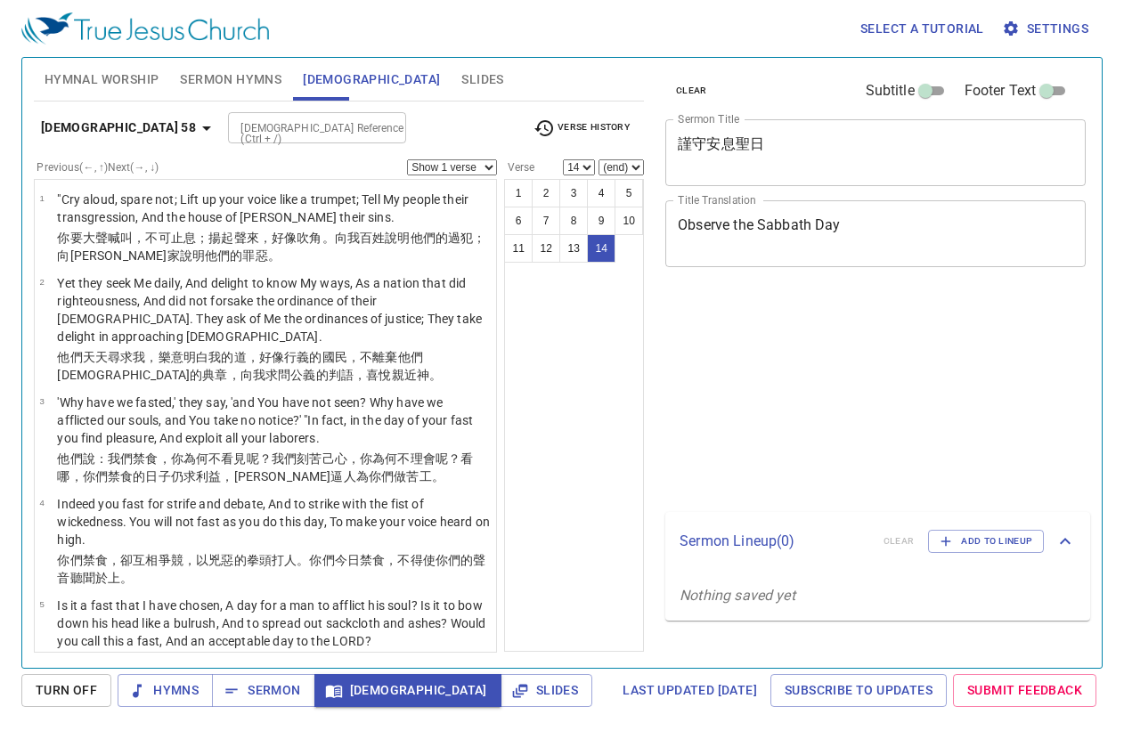
select select "14"
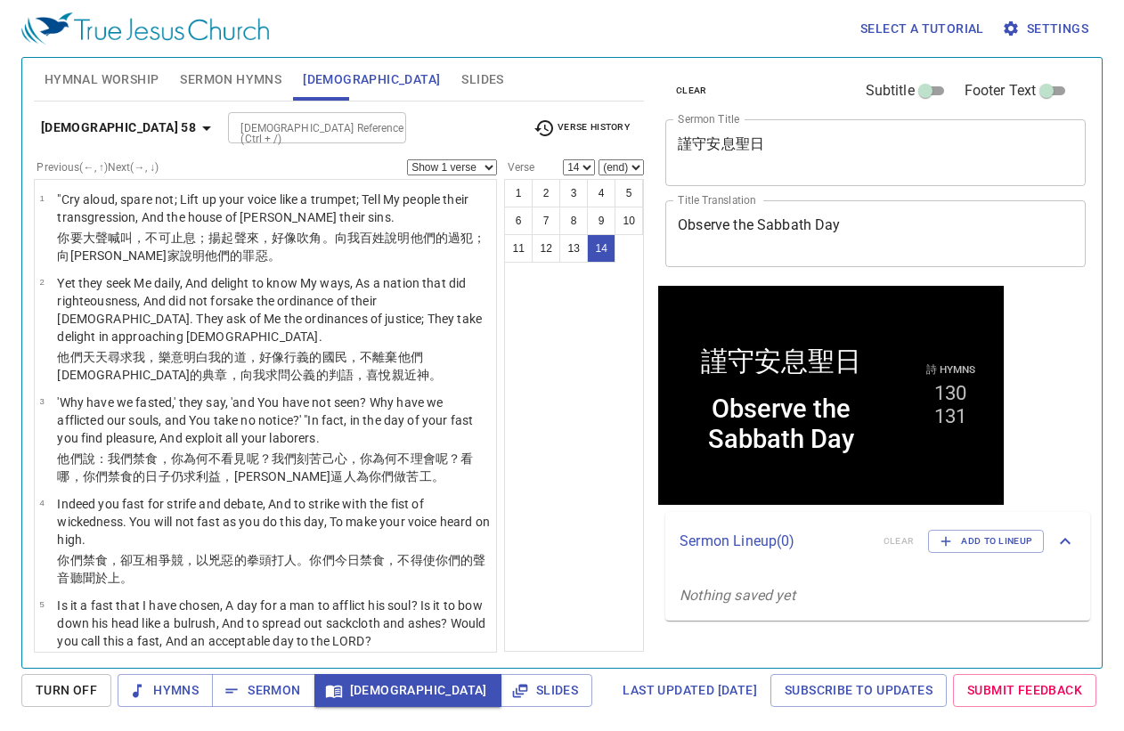
scroll to position [980, 0]
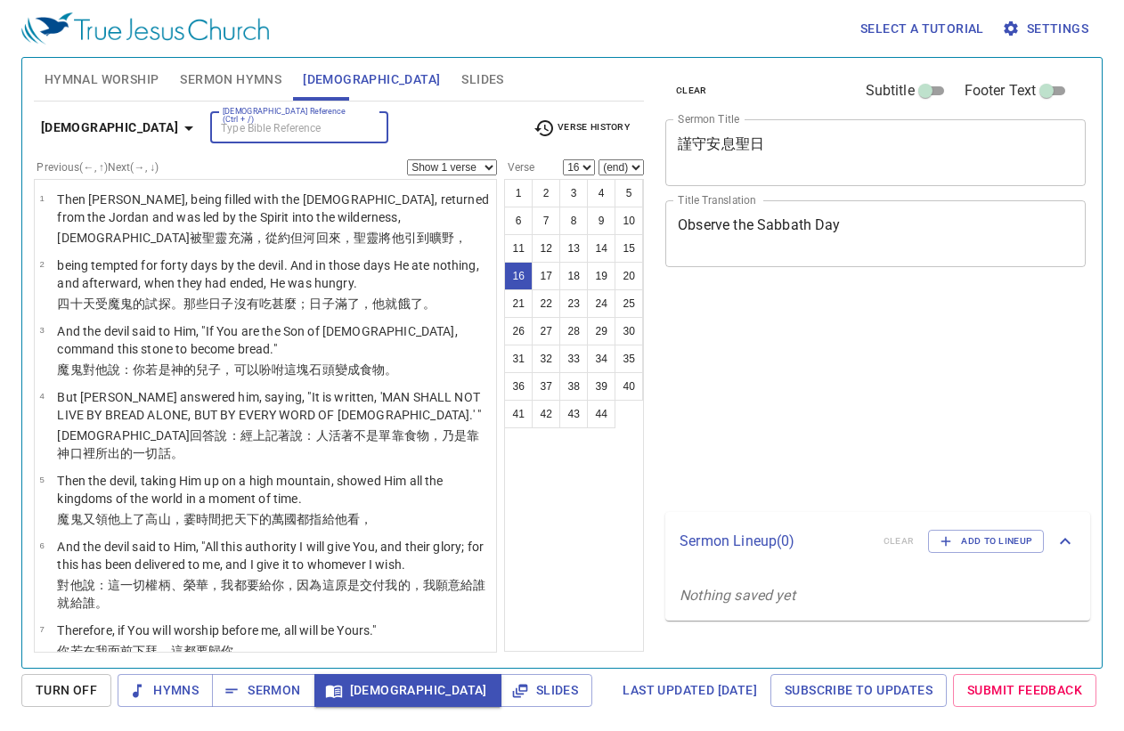
select select "16"
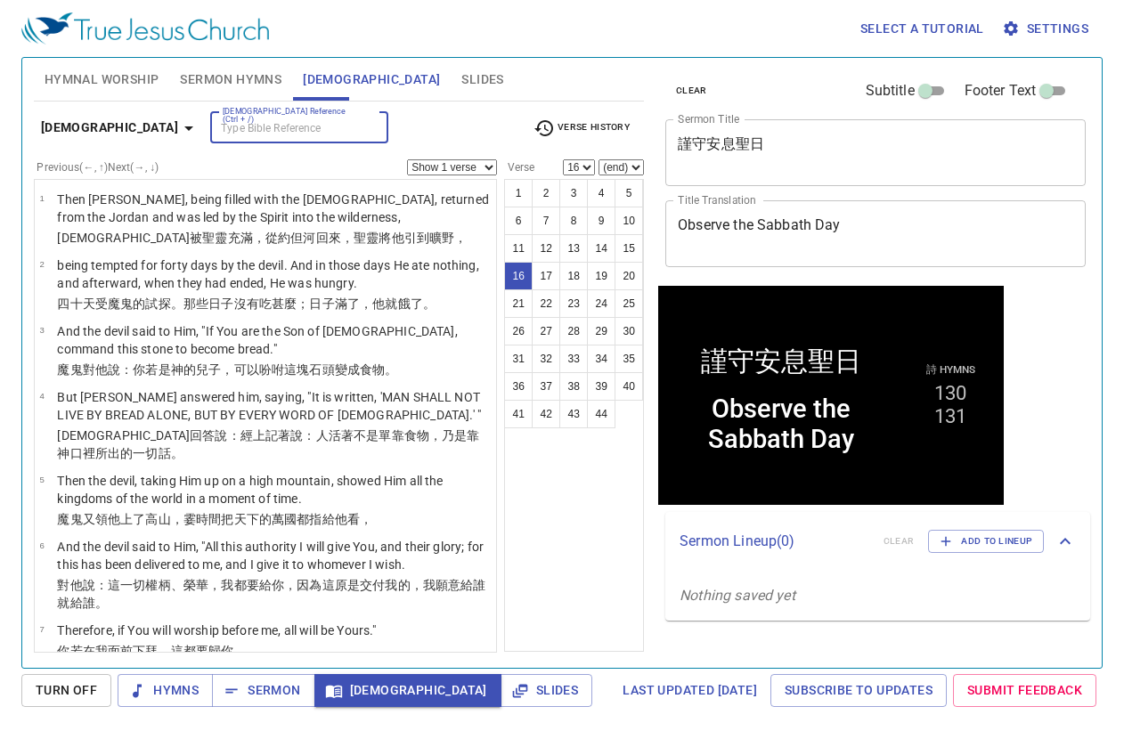
scroll to position [863, 0]
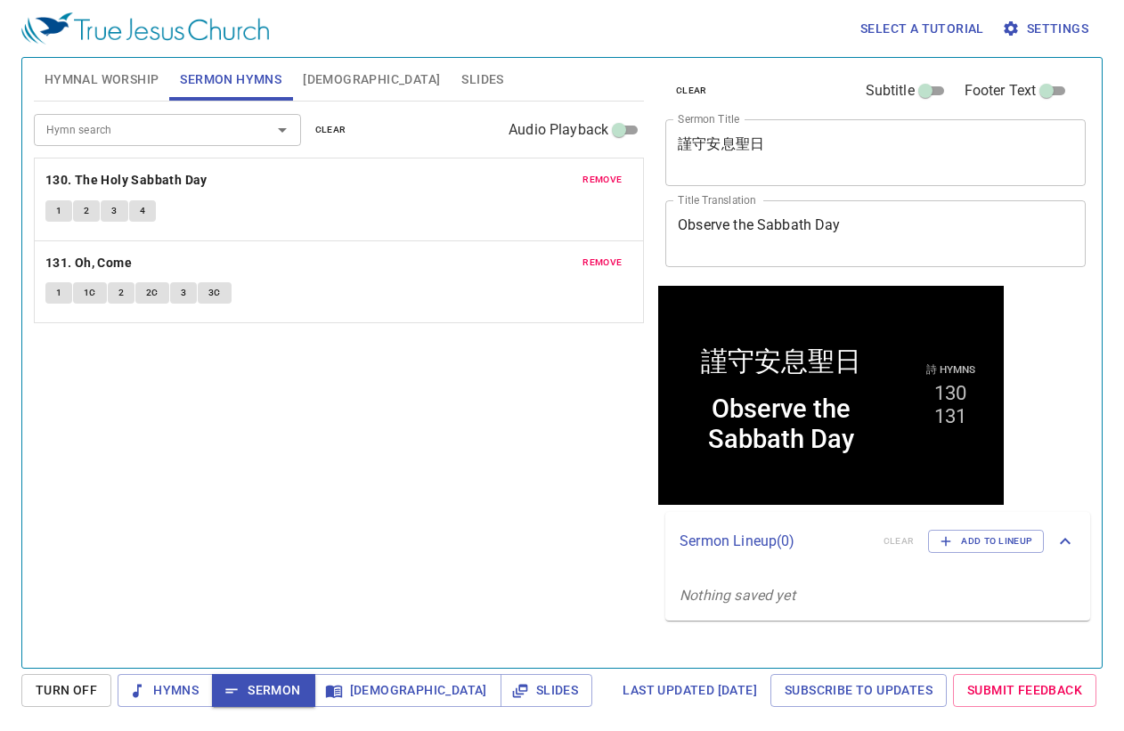
click at [937, 619] on p "Nothing saved yet" at bounding box center [877, 596] width 425 height 50
click at [974, 621] on div "clear Subtitle Footer Text Sermon Title 謹守安息聖日 x Sermon Title Title Translation…" at bounding box center [874, 356] width 446 height 610
click at [515, 688] on span "Slides" at bounding box center [546, 691] width 63 height 22
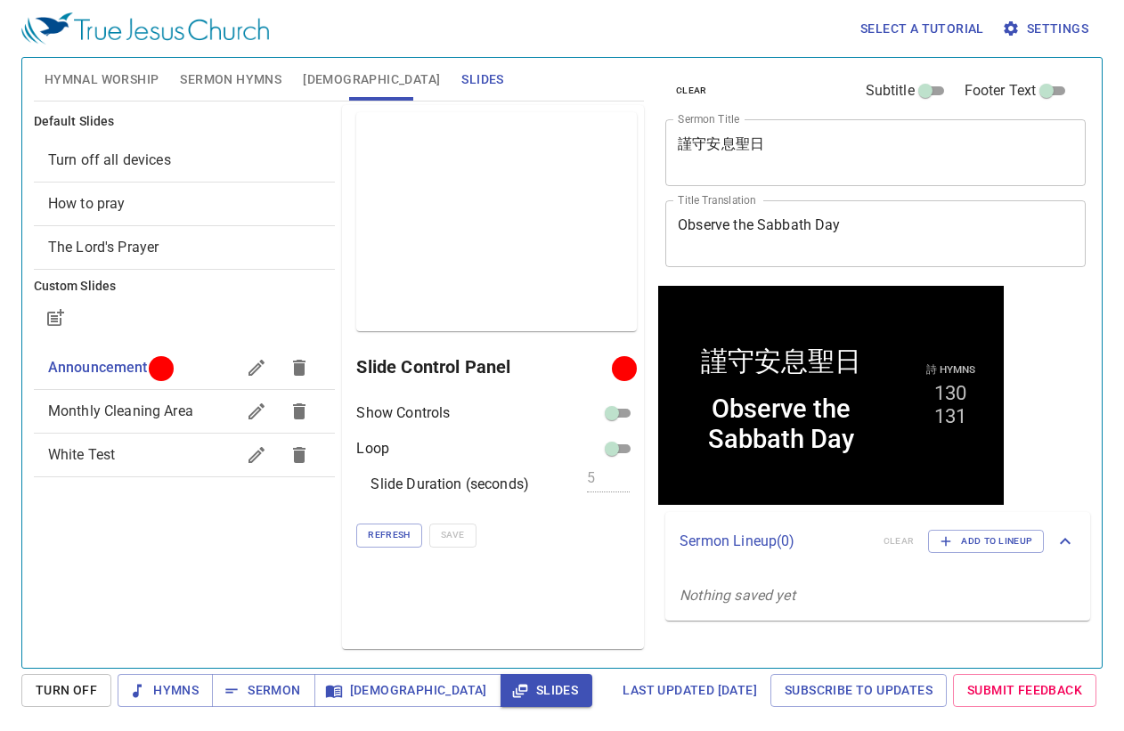
click at [120, 405] on span "Monthly Cleaning Area" at bounding box center [120, 411] width 145 height 17
click at [590, 364] on span "Project" at bounding box center [594, 367] width 58 height 22
